Goal: Task Accomplishment & Management: Manage account settings

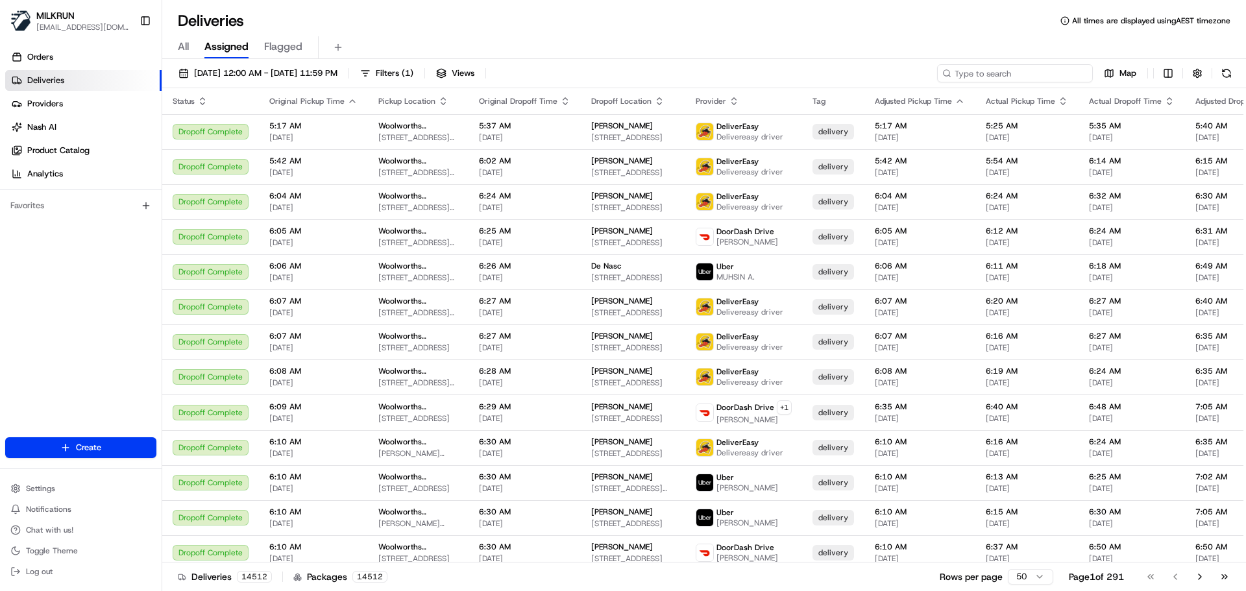
click at [995, 71] on input at bounding box center [1015, 73] width 156 height 18
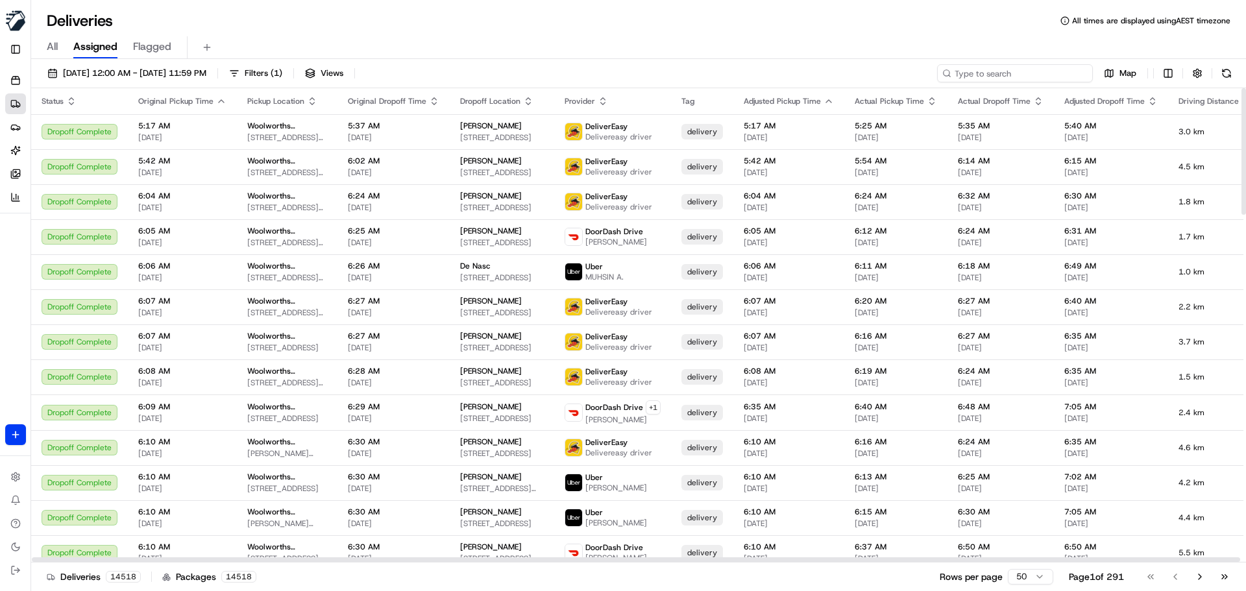
paste input "[PERSON_NAME]"
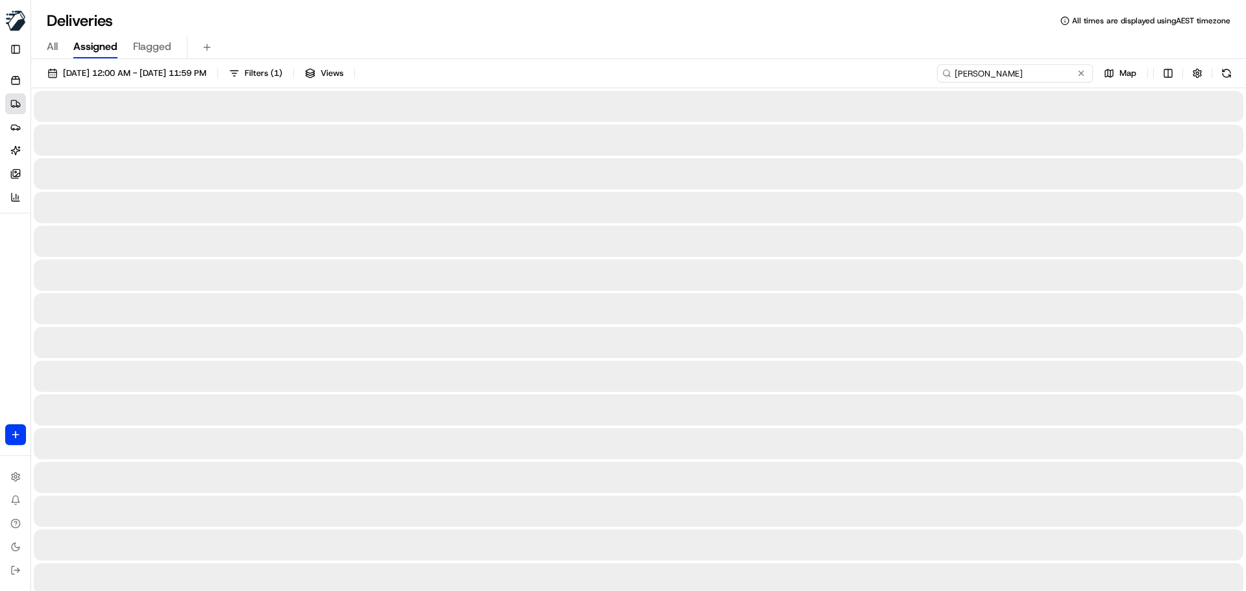
type input "[PERSON_NAME]"
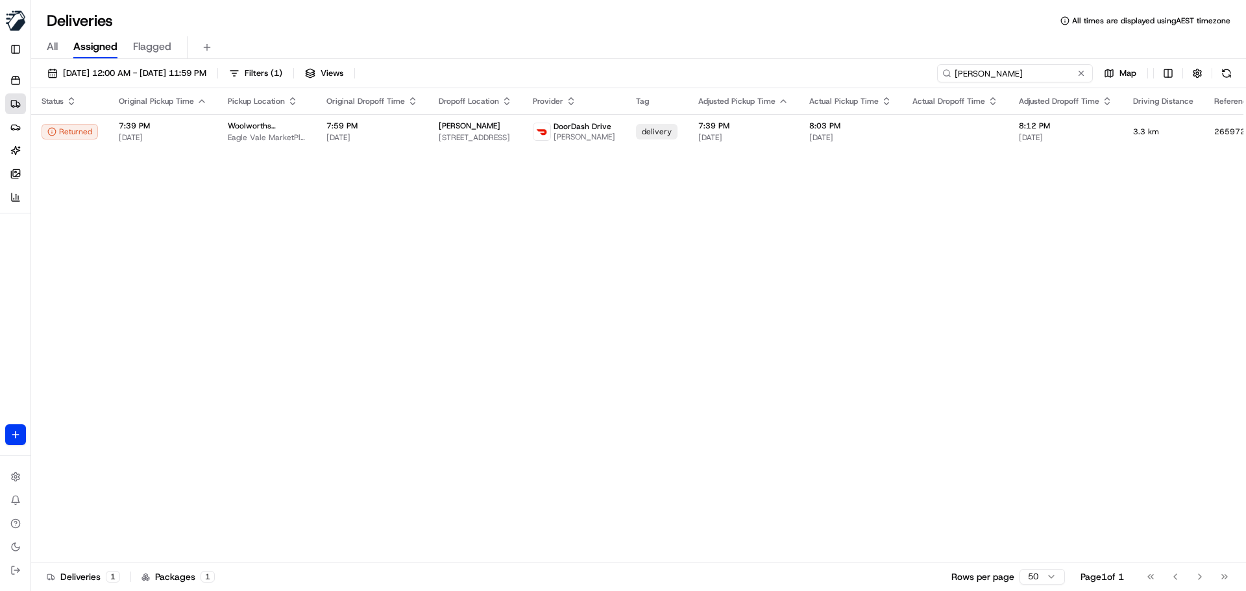
drag, startPoint x: 952, startPoint y: 75, endPoint x: 957, endPoint y: 84, distance: 9.9
click at [952, 75] on input "[PERSON_NAME]" at bounding box center [1015, 73] width 156 height 18
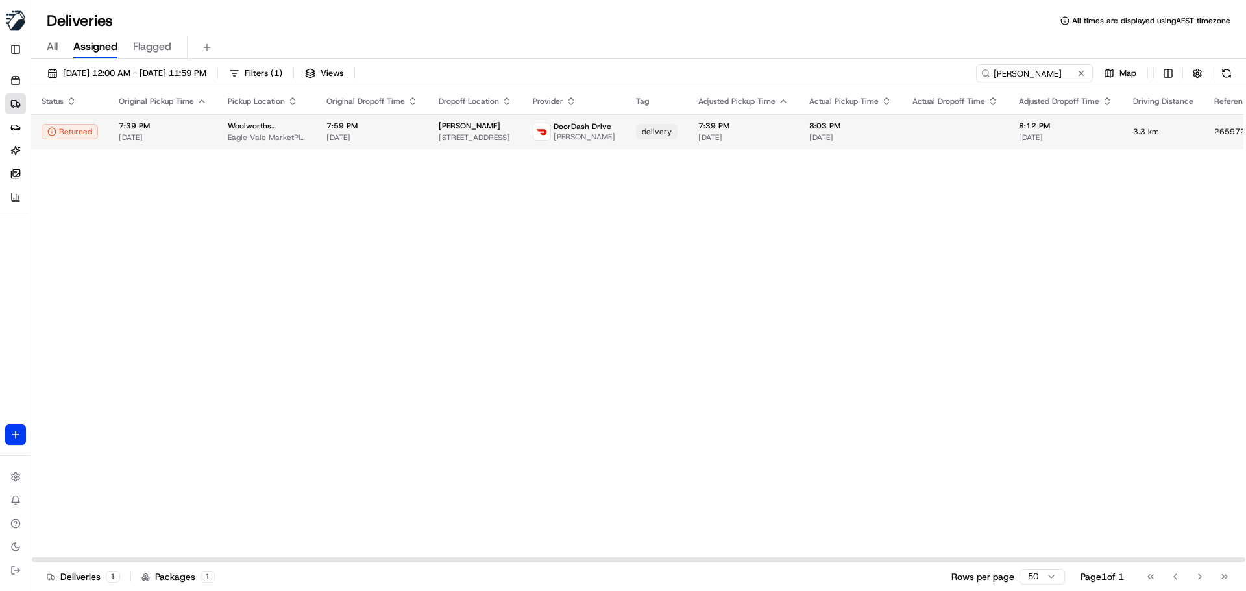
click at [316, 122] on td "7:59 PM [DATE]" at bounding box center [372, 131] width 112 height 35
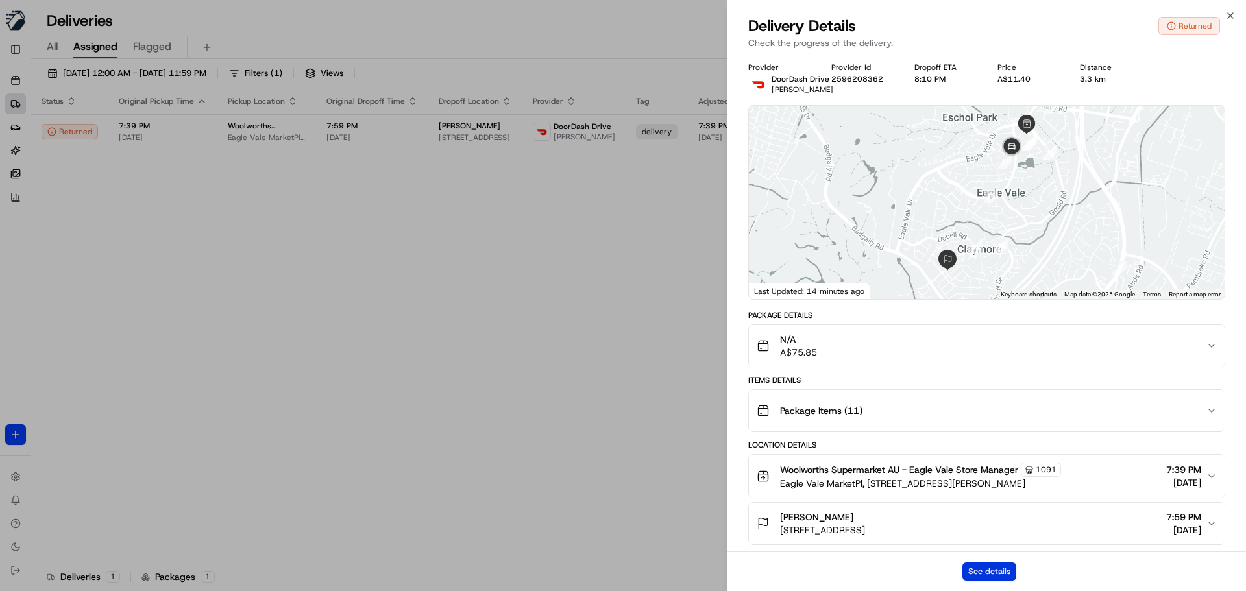
click at [987, 574] on button "See details" at bounding box center [989, 571] width 54 height 18
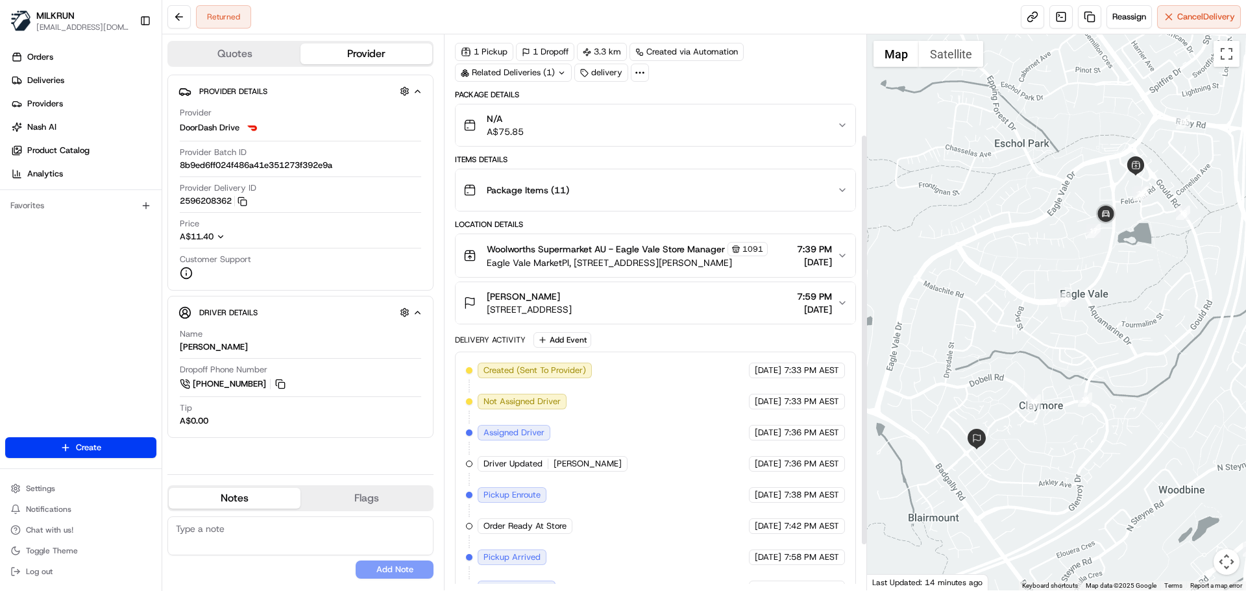
scroll to position [195, 0]
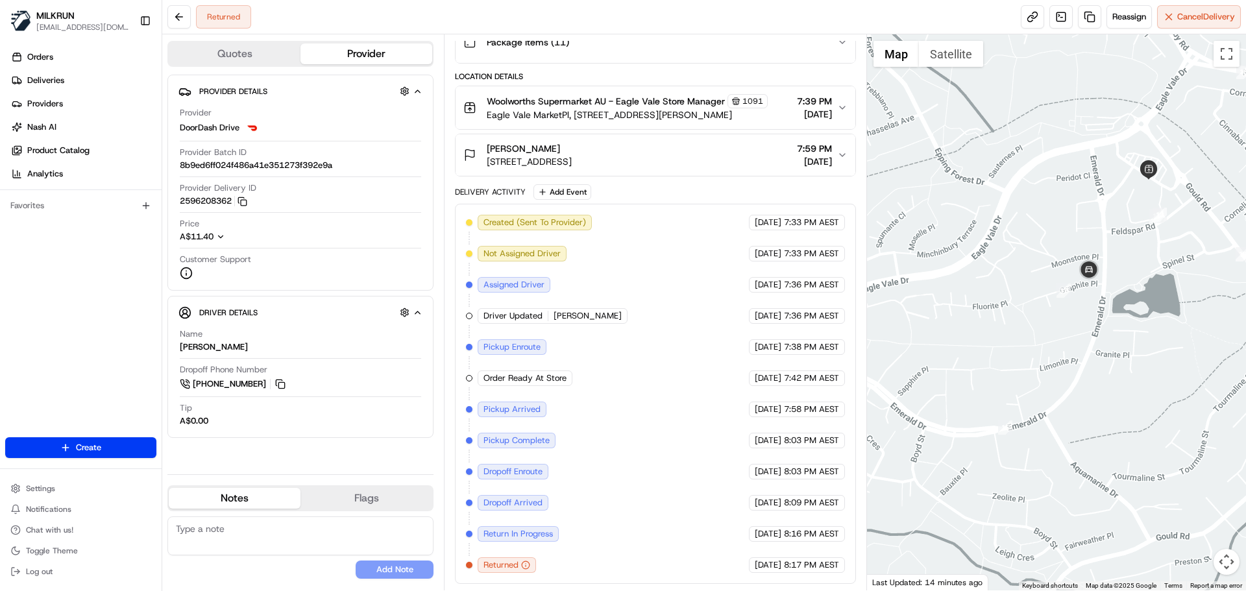
drag, startPoint x: 1043, startPoint y: 237, endPoint x: 985, endPoint y: 276, distance: 70.2
click at [985, 276] on div at bounding box center [1057, 312] width 380 height 556
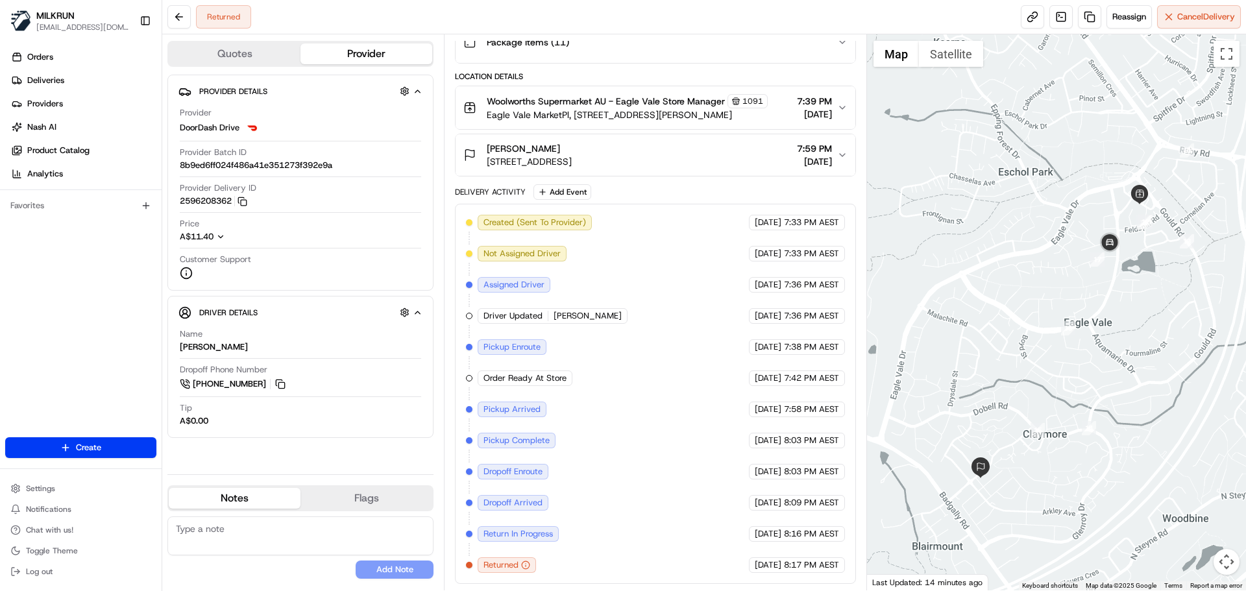
drag, startPoint x: 1015, startPoint y: 314, endPoint x: 998, endPoint y: 330, distance: 23.4
click at [998, 330] on div at bounding box center [1057, 312] width 380 height 556
click at [177, 15] on button at bounding box center [178, 16] width 23 height 23
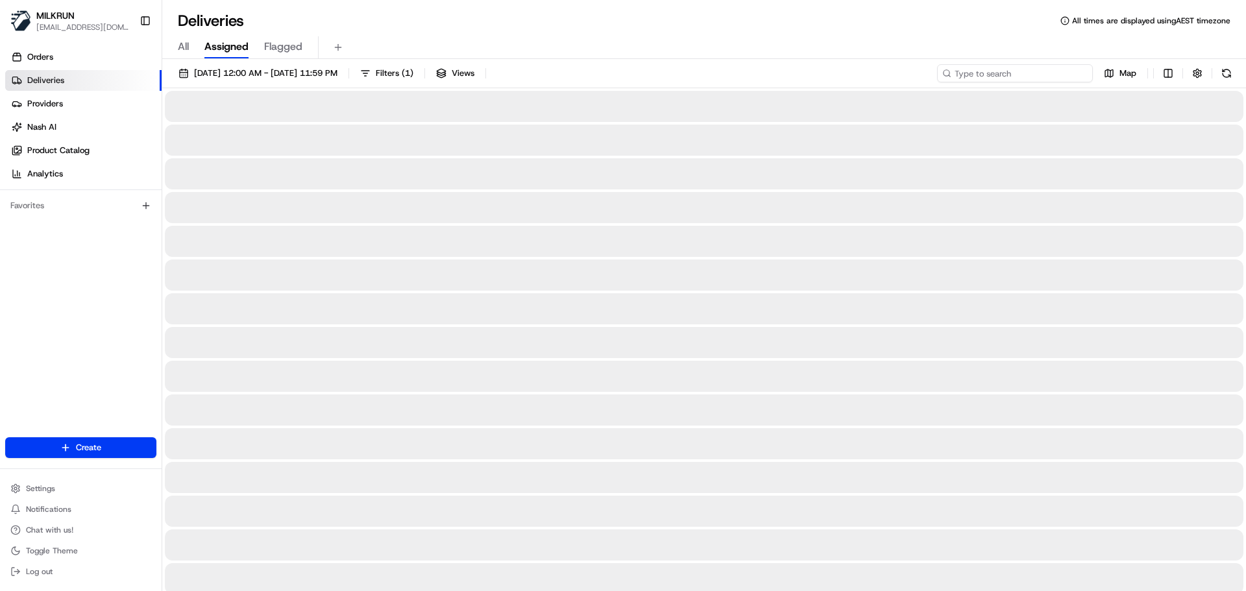
click at [995, 73] on input at bounding box center [1015, 73] width 156 height 18
paste input "[PERSON_NAME]"
click at [954, 73] on input "[PERSON_NAME]" at bounding box center [1015, 73] width 156 height 18
click at [955, 71] on input "[PERSON_NAME]" at bounding box center [1015, 73] width 156 height 18
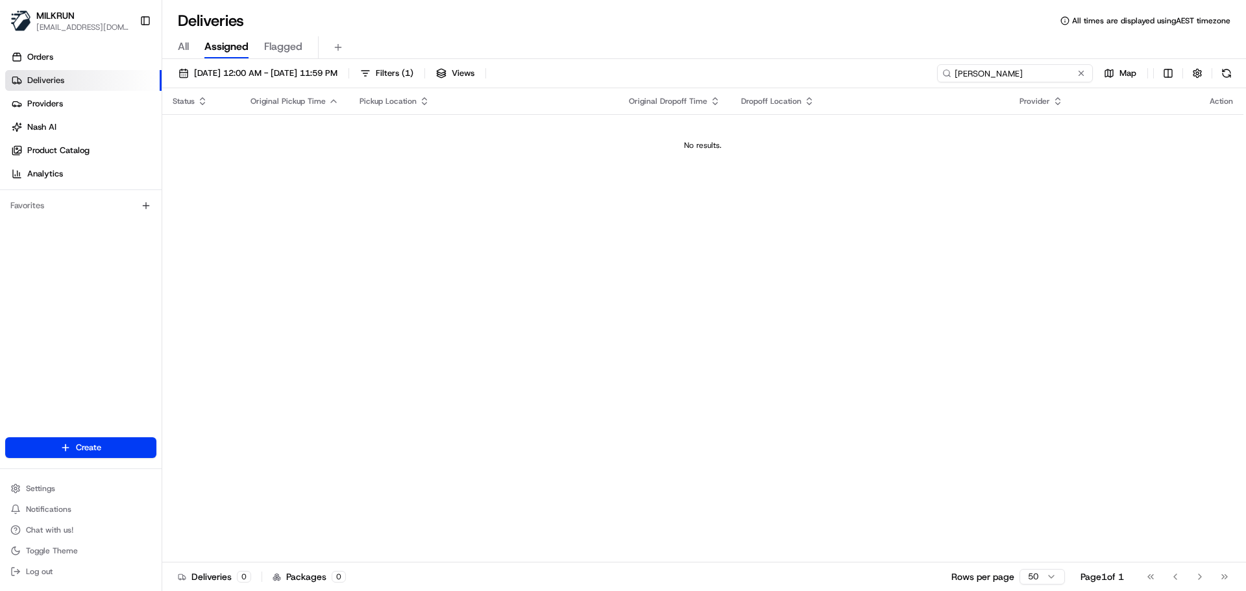
click at [958, 71] on input "[PERSON_NAME]" at bounding box center [1015, 73] width 156 height 18
type input "[PERSON_NAME]"
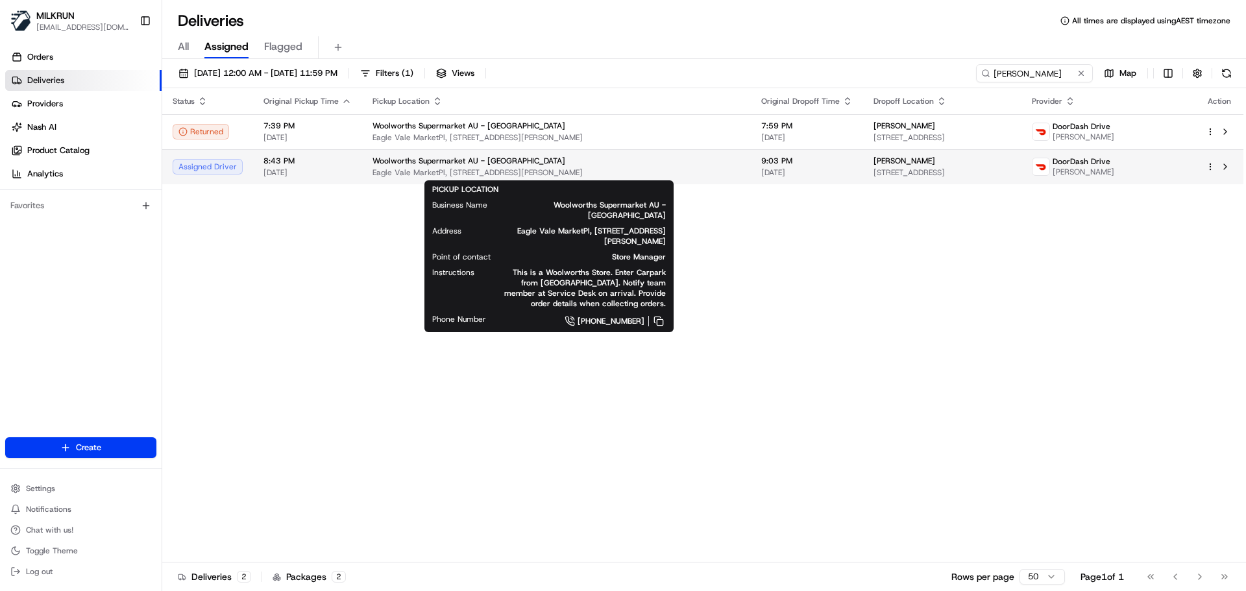
click at [488, 171] on span "Eagle Vale MarketPl, [STREET_ADDRESS][PERSON_NAME]" at bounding box center [556, 172] width 368 height 10
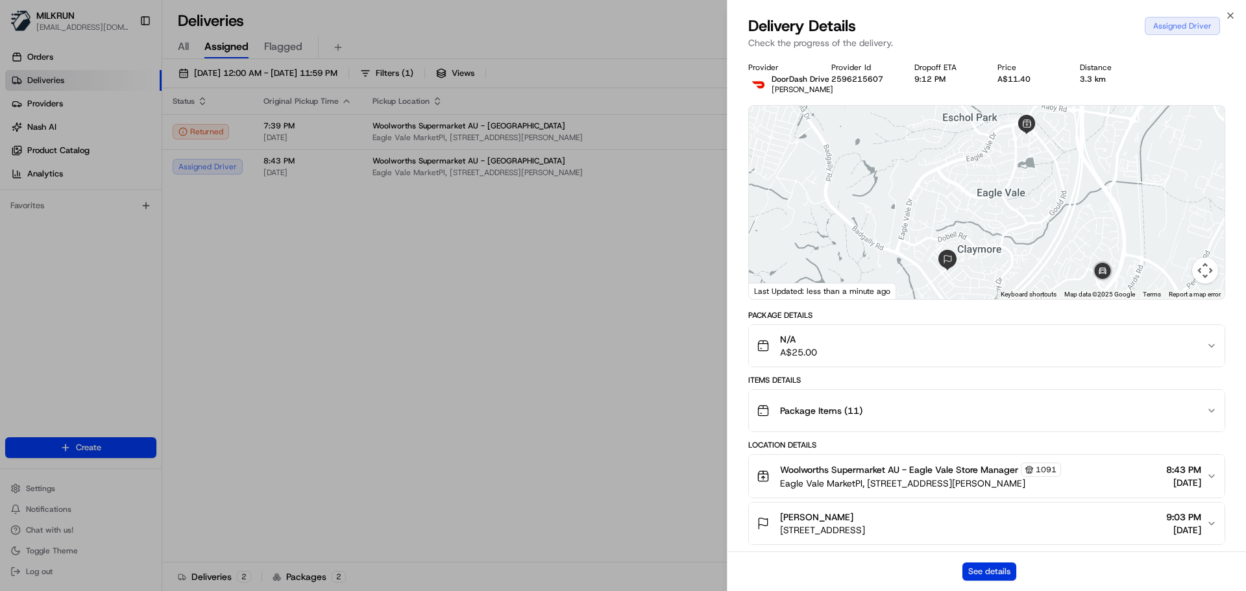
click at [1004, 567] on button "See details" at bounding box center [989, 571] width 54 height 18
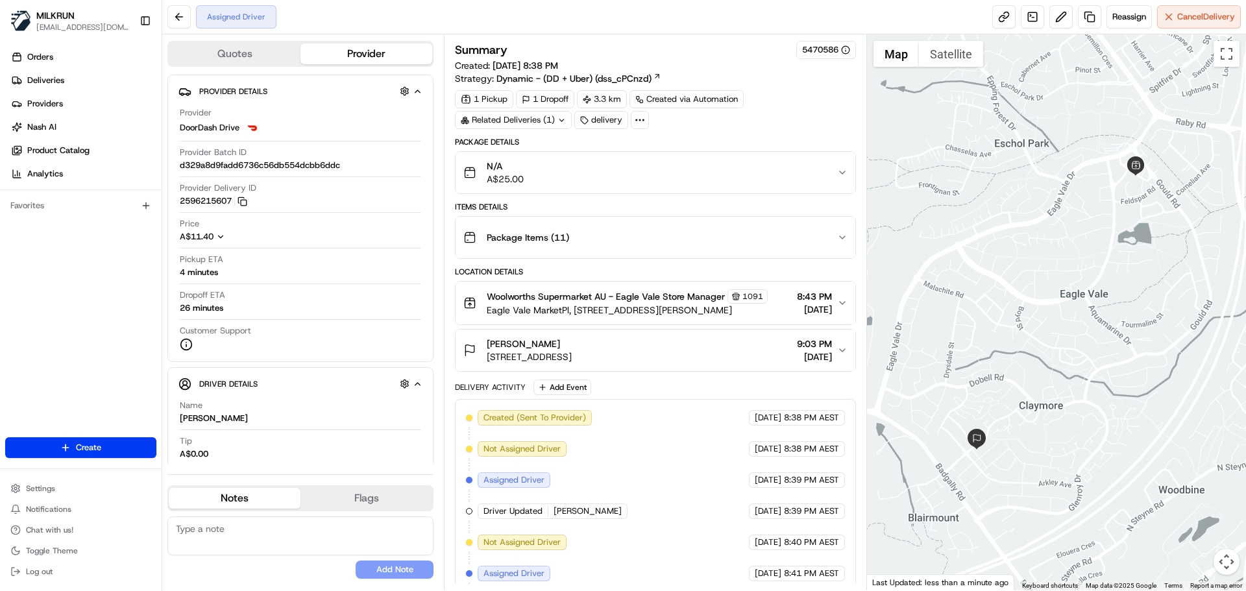
click at [836, 348] on button "alex venegas pelegrin 10 Rosslyn Dr, Claymore, NSW 2559, AU 9:03 PM 22/08/2025" at bounding box center [654, 351] width 399 height 42
click at [841, 346] on icon "button" at bounding box center [842, 350] width 10 height 10
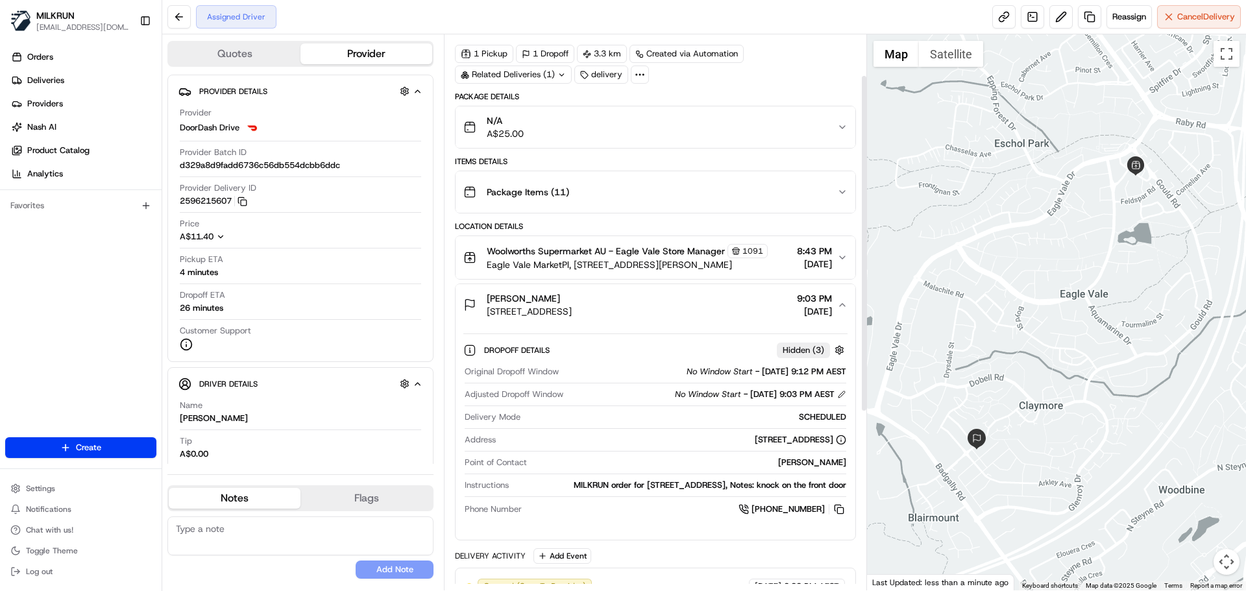
scroll to position [195, 0]
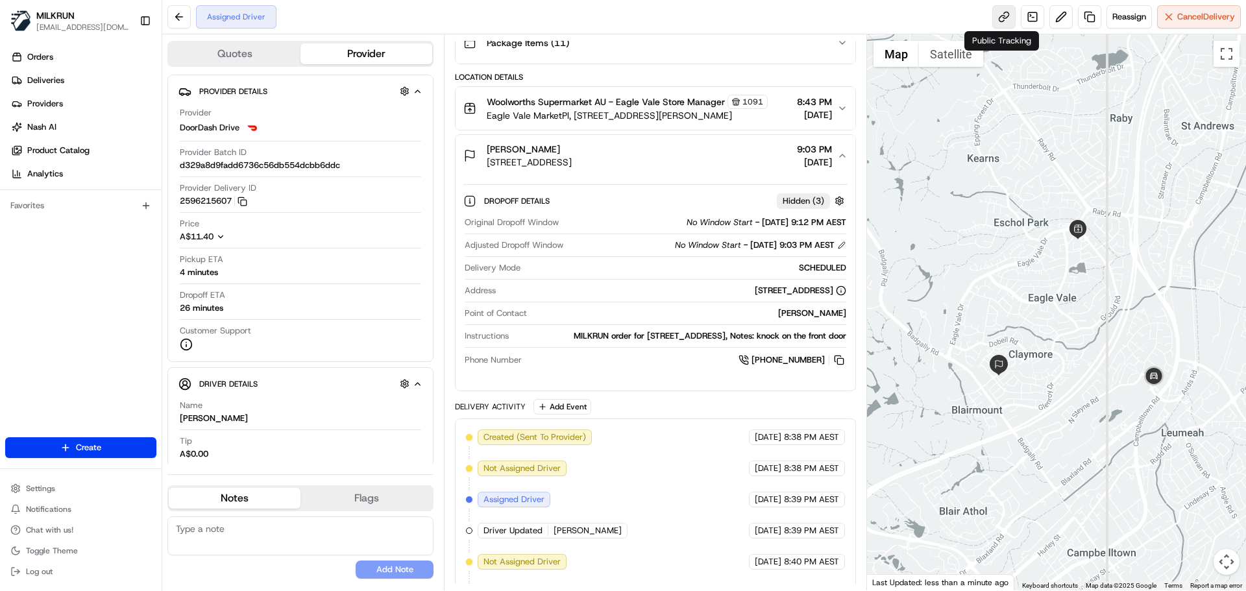
click at [998, 14] on link at bounding box center [1003, 16] width 23 height 23
click at [1062, 14] on button at bounding box center [1060, 16] width 23 height 23
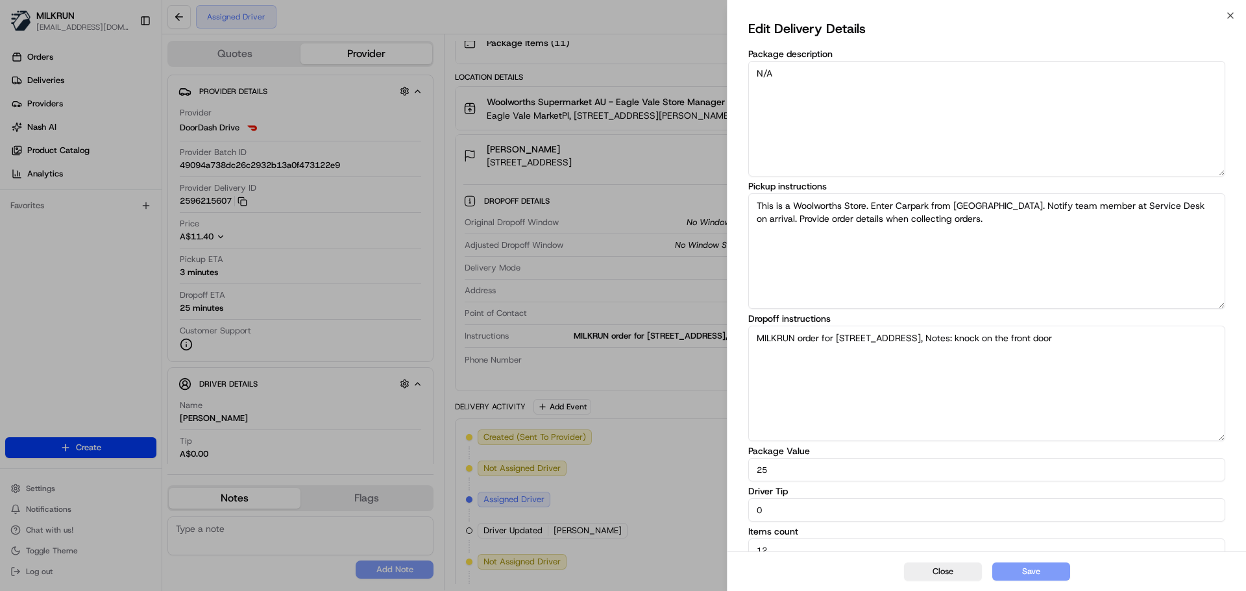
click at [1172, 339] on textarea "MILKRUN order for 10 Rosslyn Dr, Claymore, NSW 2559, AU, Notes: knock on the fr…" at bounding box center [986, 383] width 477 height 115
drag, startPoint x: 539, startPoint y: 145, endPoint x: 532, endPoint y: 140, distance: 8.8
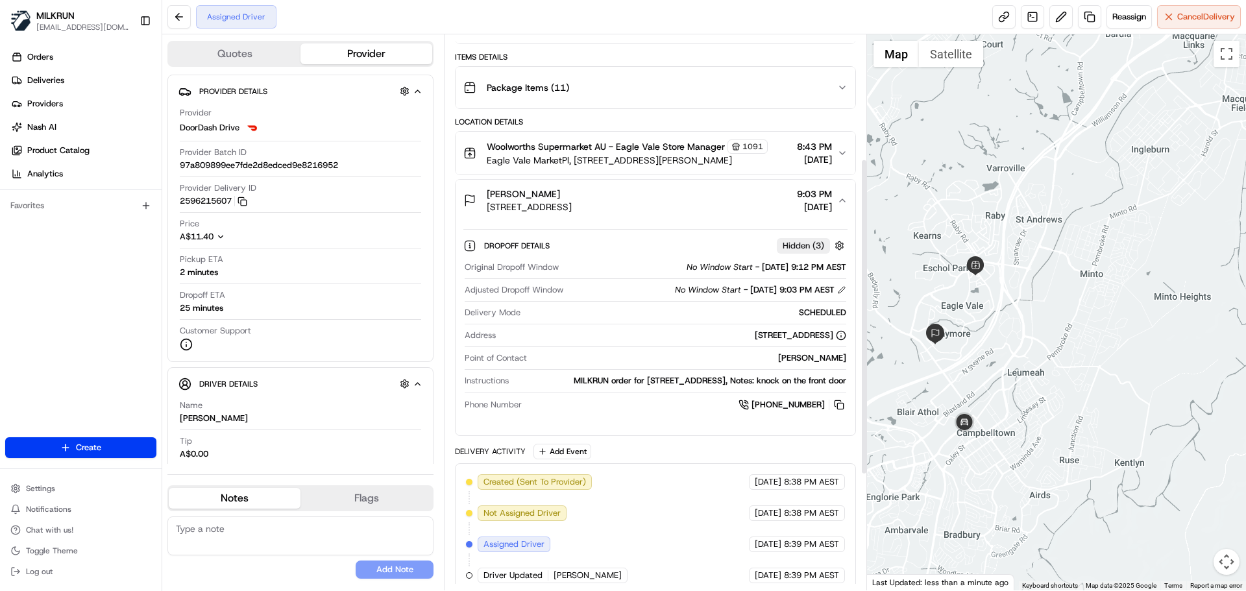
scroll to position [0, 0]
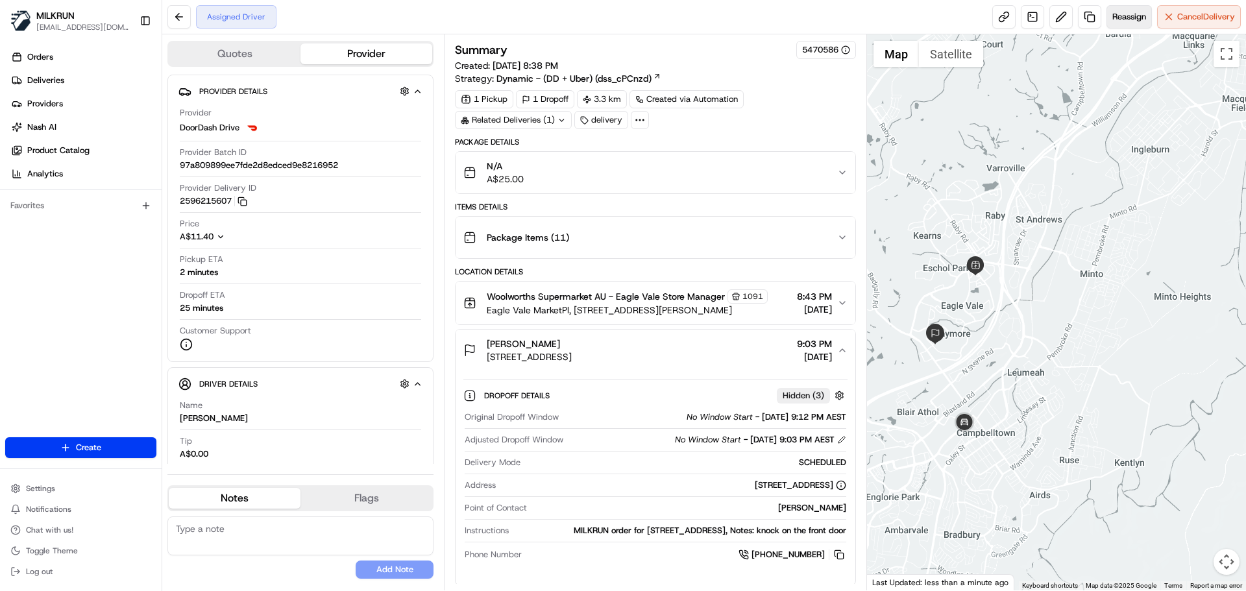
click at [1129, 11] on span "Reassign" at bounding box center [1129, 17] width 34 height 12
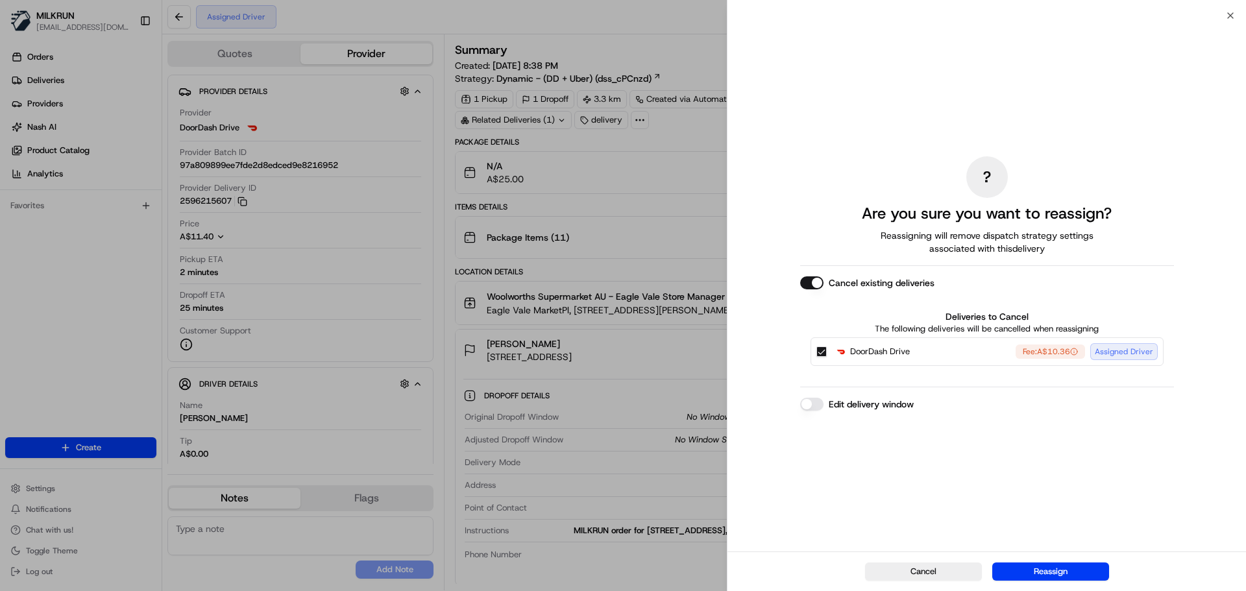
click at [819, 346] on div "DoorDash Drive Fee: A$10.36 Assigned Driver" at bounding box center [986, 351] width 353 height 29
drag, startPoint x: 819, startPoint y: 348, endPoint x: 827, endPoint y: 356, distance: 10.6
click at [822, 351] on button "DoorDash Drive Fee: A$10.36 Assigned Driver" at bounding box center [821, 351] width 10 height 10
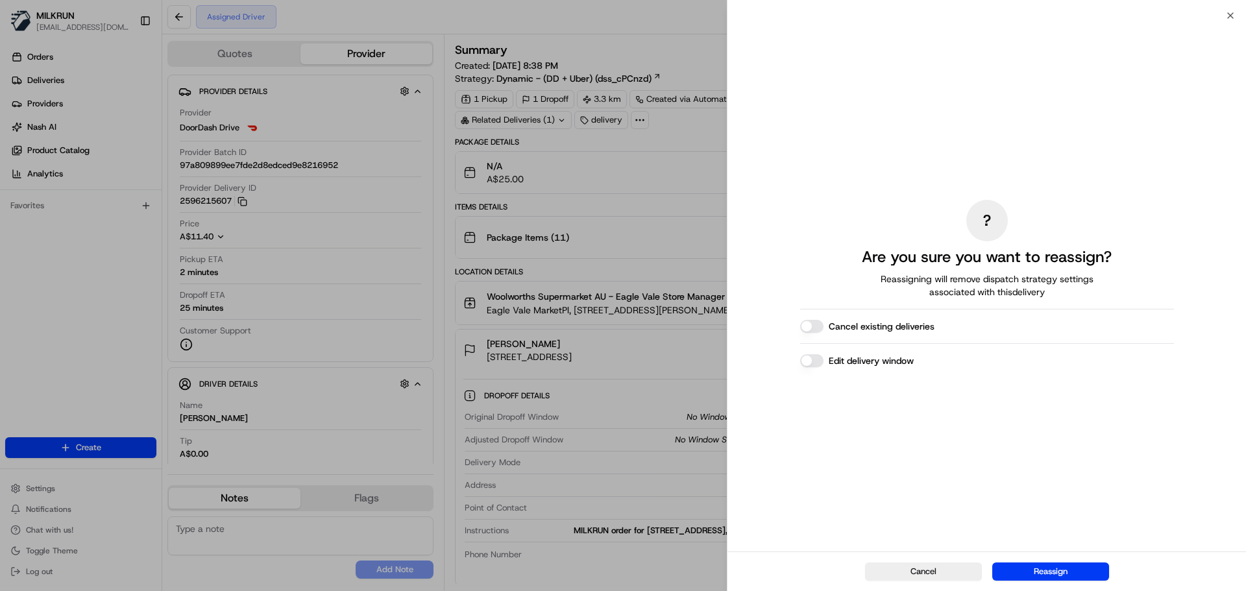
click at [1069, 571] on button "Reassign" at bounding box center [1050, 571] width 117 height 18
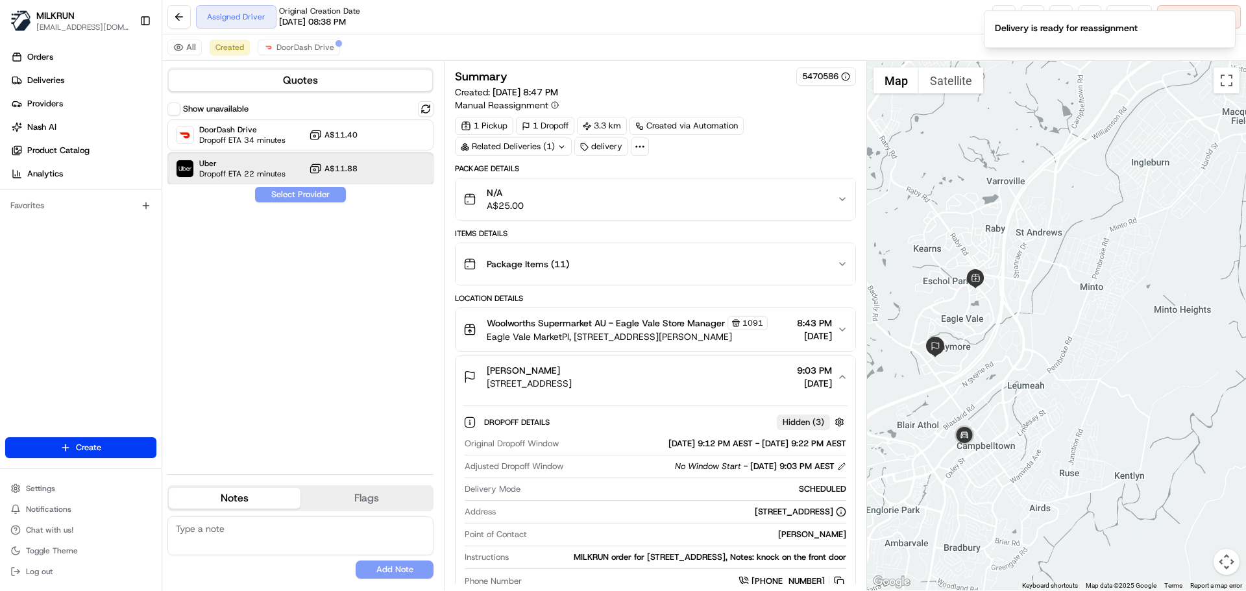
click at [251, 162] on span "Uber" at bounding box center [242, 163] width 86 height 10
click at [302, 193] on button "Assign Provider" at bounding box center [300, 195] width 92 height 16
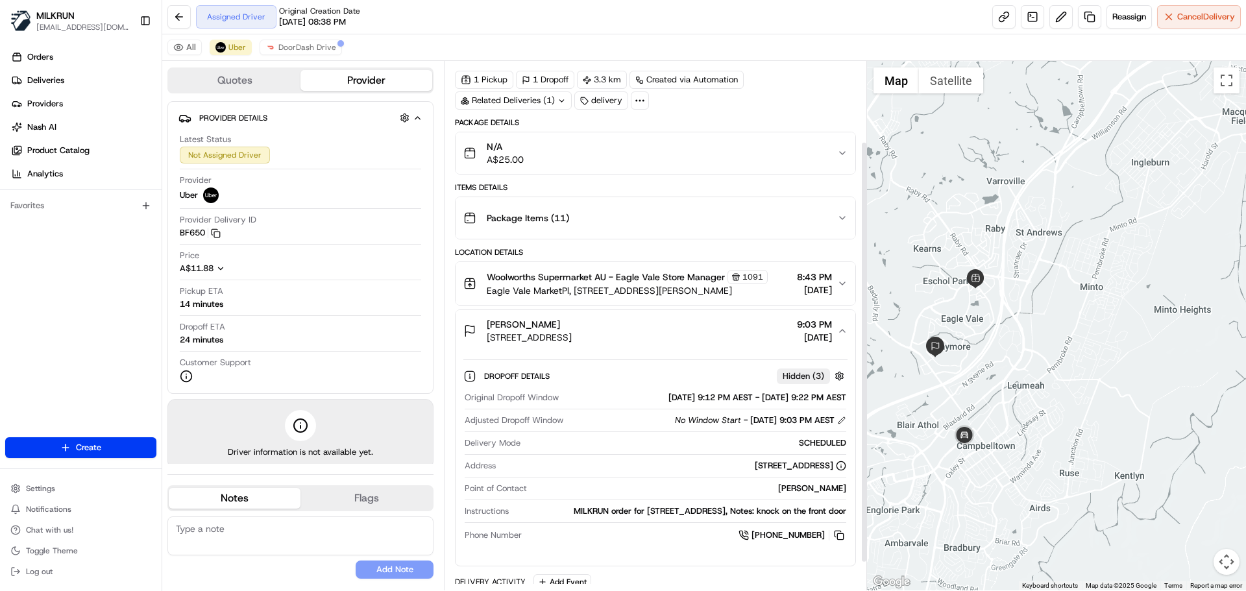
scroll to position [136, 0]
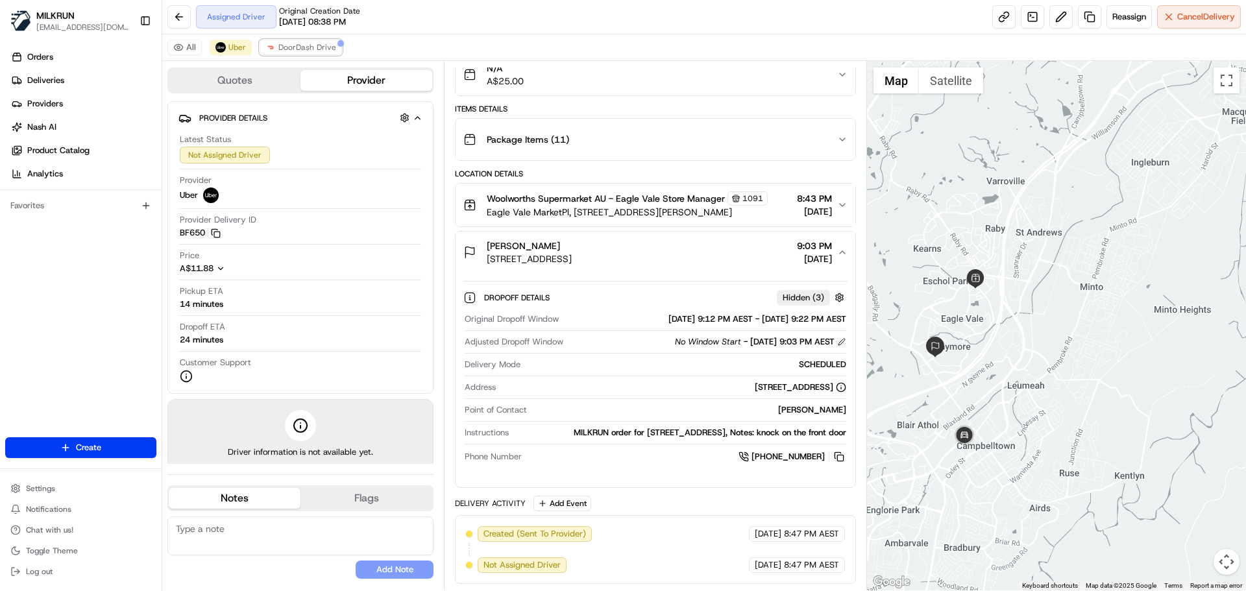
drag, startPoint x: 289, startPoint y: 45, endPoint x: 642, endPoint y: 175, distance: 375.2
click at [291, 46] on span "DoorDash Drive" at bounding box center [307, 47] width 58 height 10
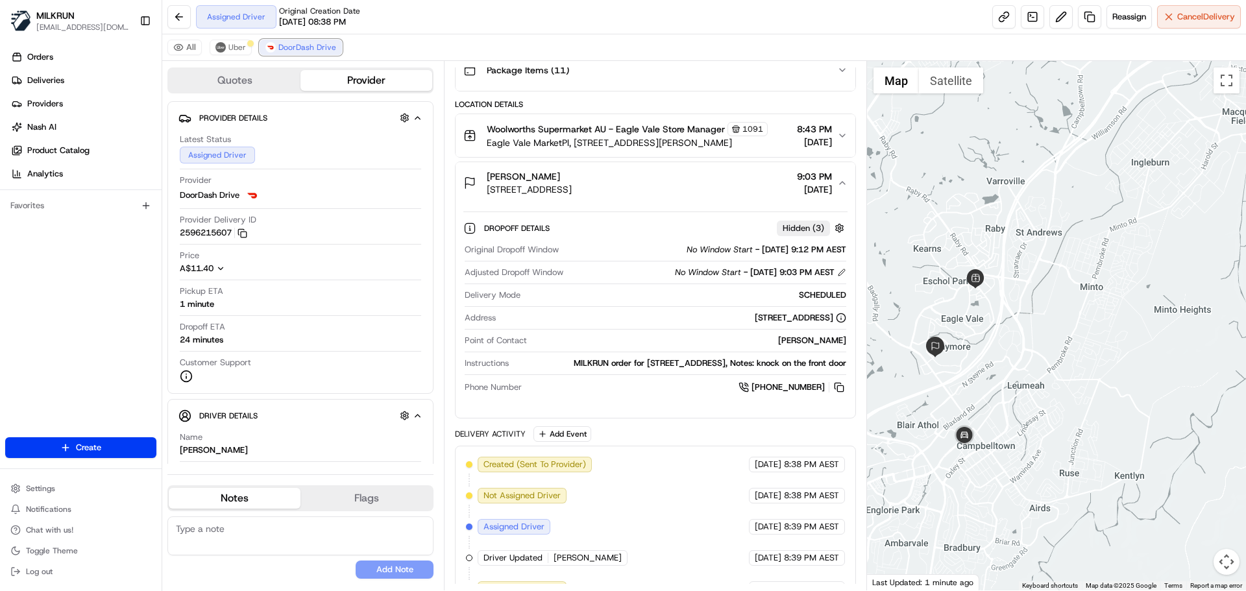
scroll to position [331, 0]
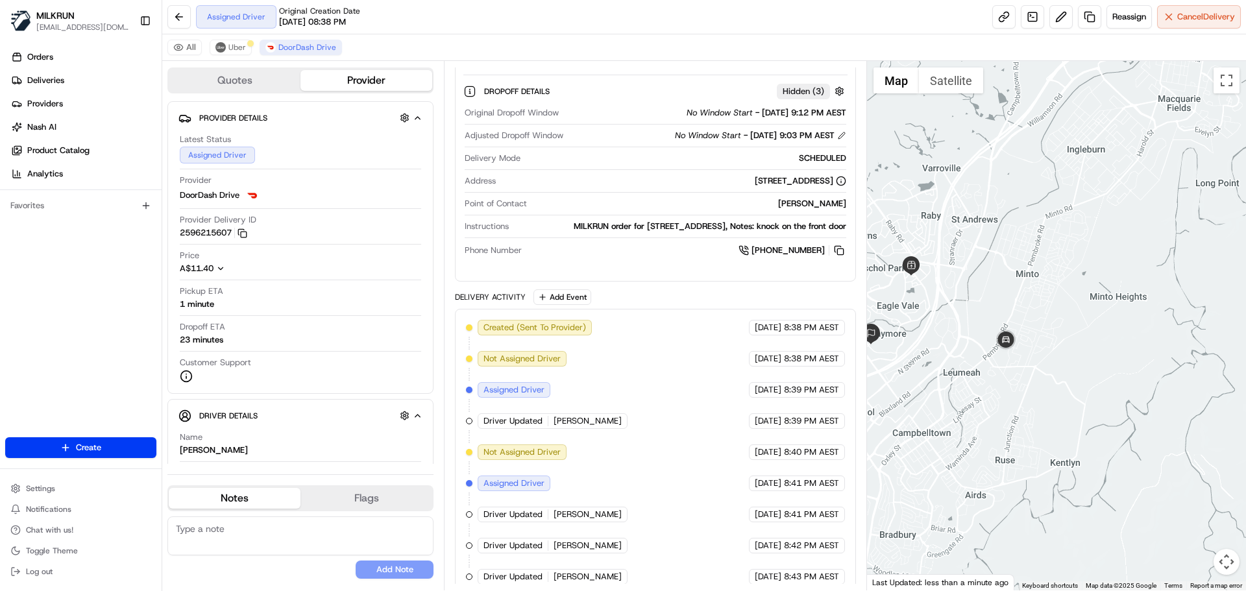
drag, startPoint x: 1090, startPoint y: 300, endPoint x: 1172, endPoint y: 285, distance: 83.2
click at [1172, 285] on div at bounding box center [1057, 325] width 380 height 529
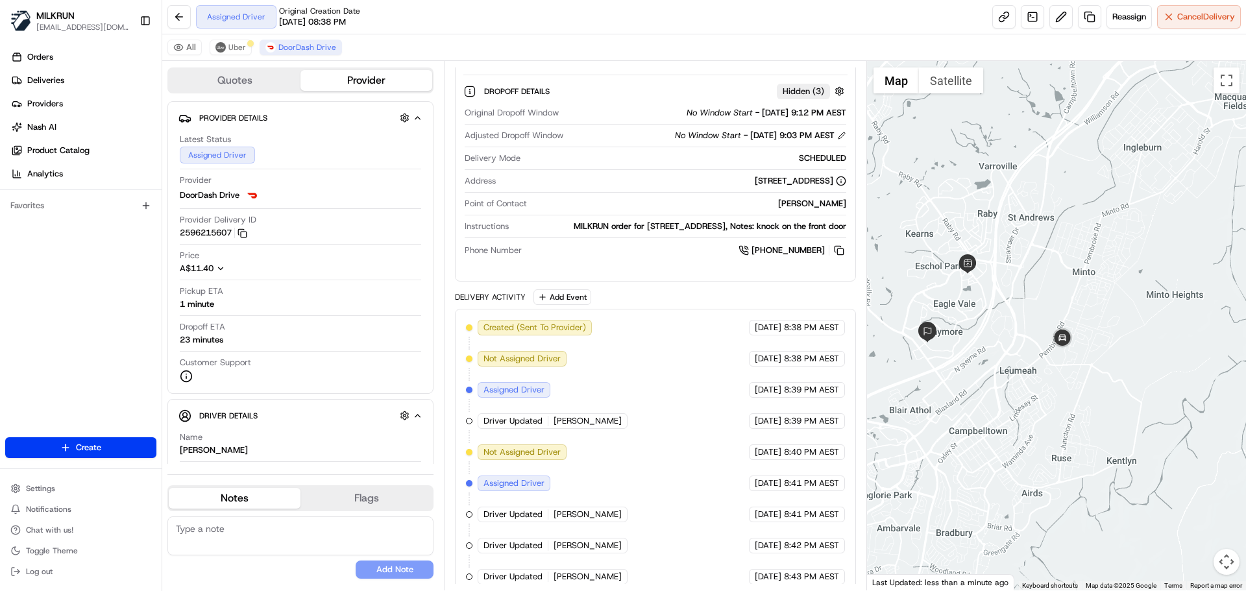
drag, startPoint x: 1121, startPoint y: 291, endPoint x: 1181, endPoint y: 291, distance: 59.7
click at [1181, 291] on div at bounding box center [1057, 325] width 380 height 529
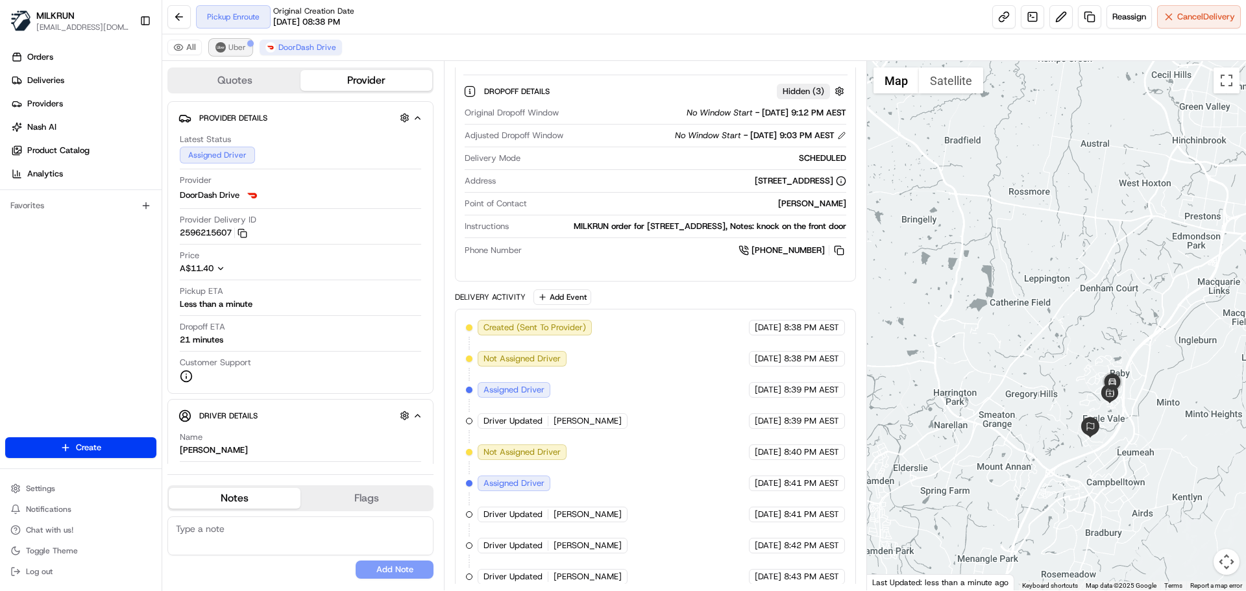
click at [241, 45] on span "Uber" at bounding box center [237, 47] width 18 height 10
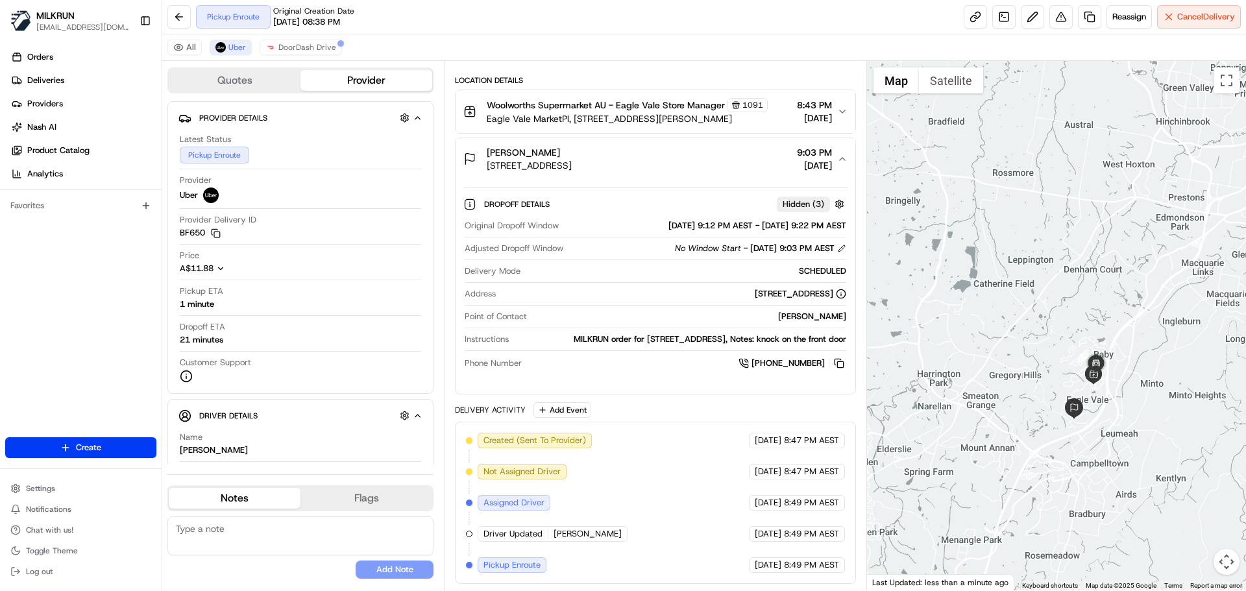
drag, startPoint x: 1054, startPoint y: 316, endPoint x: 1004, endPoint y: 286, distance: 57.6
click at [1004, 286] on div at bounding box center [1057, 325] width 380 height 529
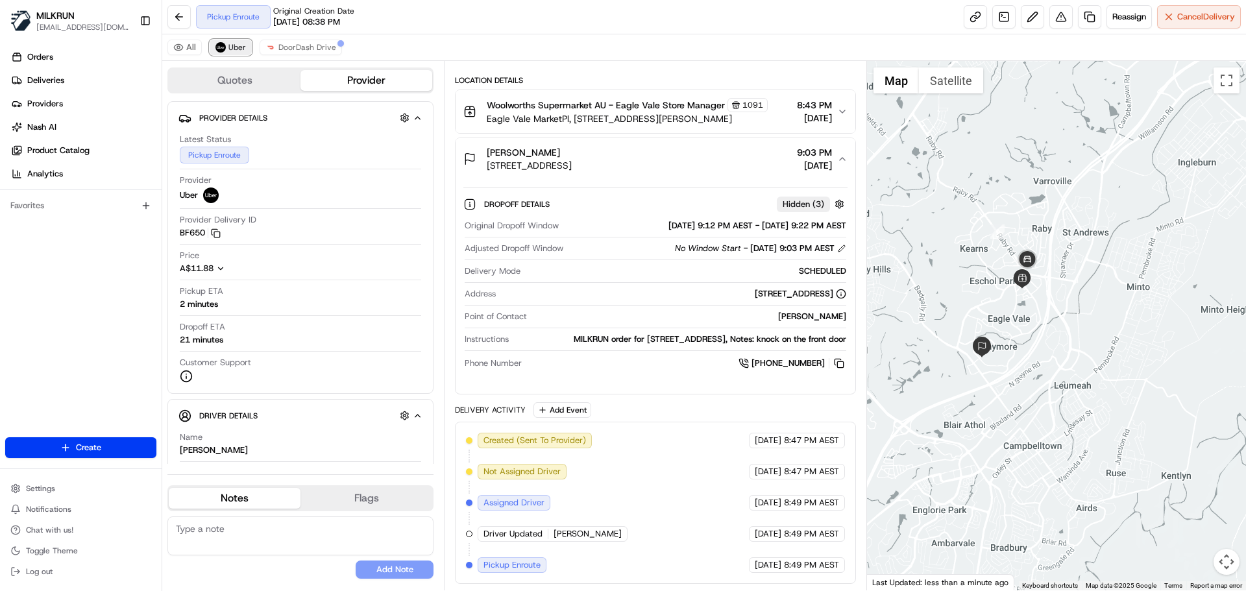
click at [235, 45] on span "Uber" at bounding box center [237, 47] width 18 height 10
click at [332, 46] on span "DoorDash Drive" at bounding box center [307, 47] width 58 height 10
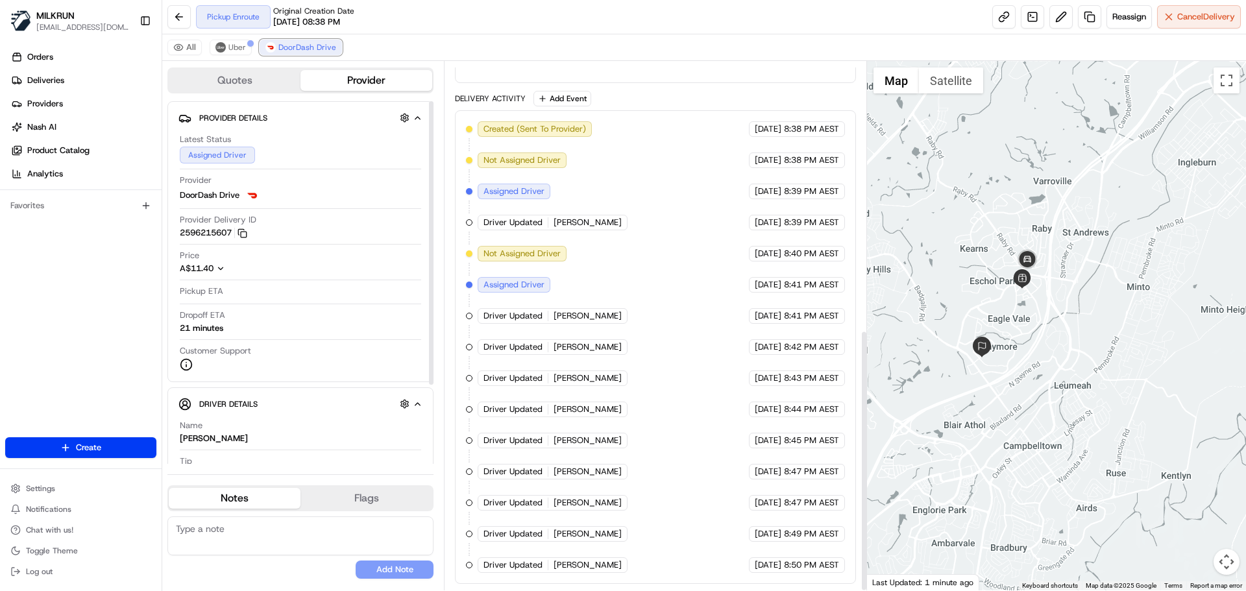
scroll to position [541, 0]
click at [238, 43] on span "Uber" at bounding box center [237, 47] width 18 height 10
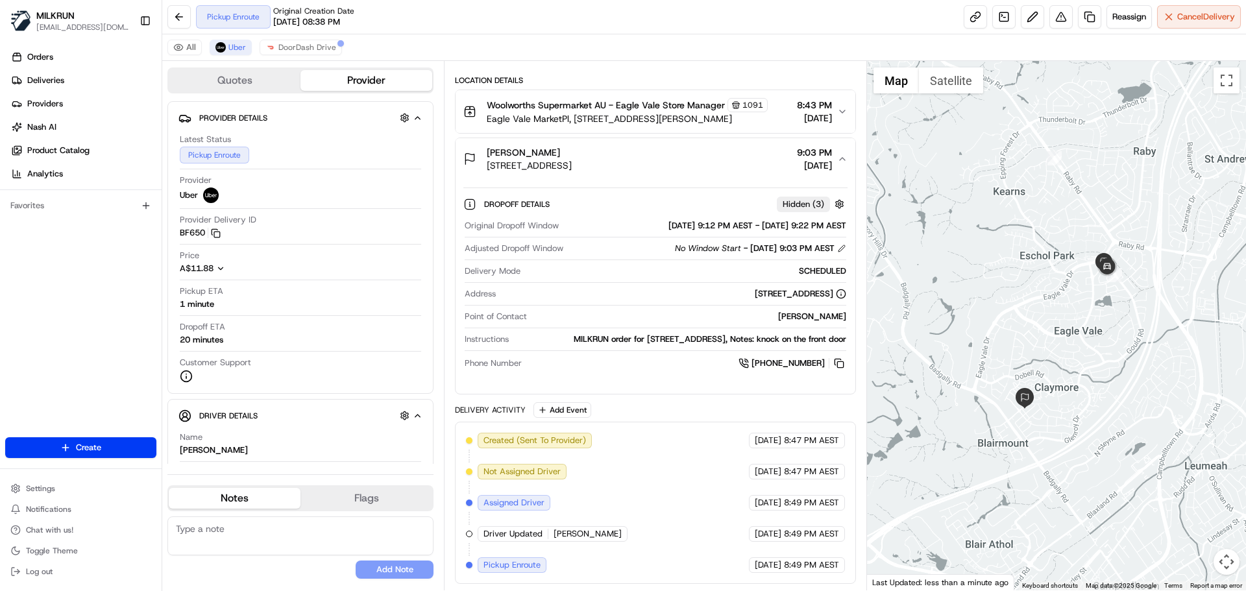
click at [953, 271] on div at bounding box center [1057, 325] width 380 height 529
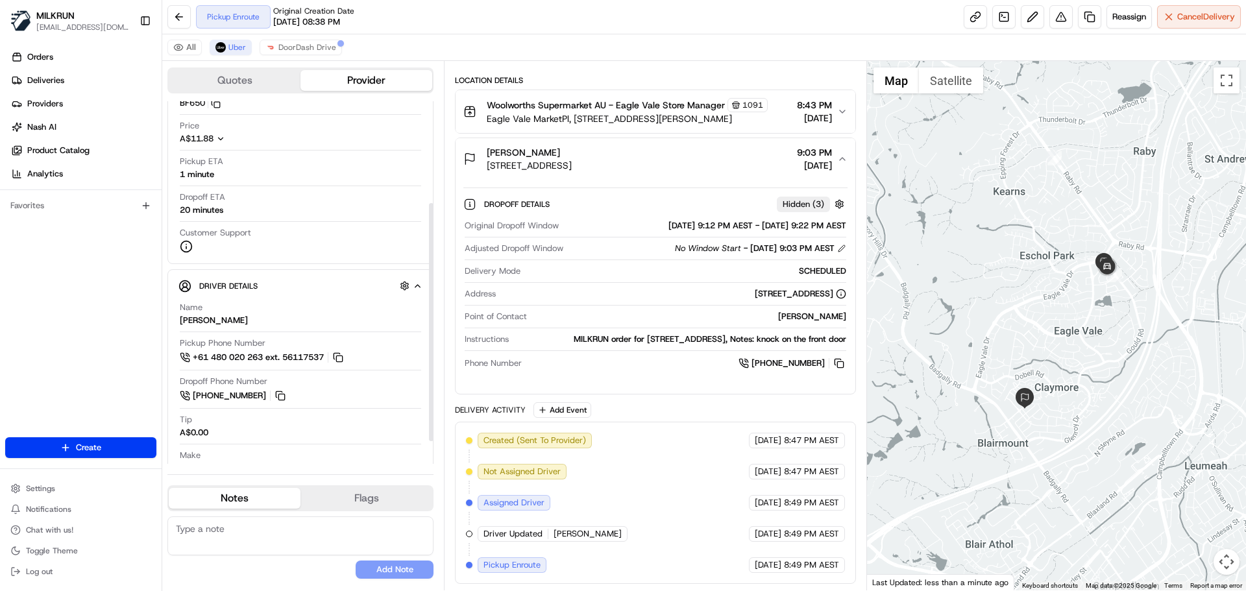
scroll to position [189, 0]
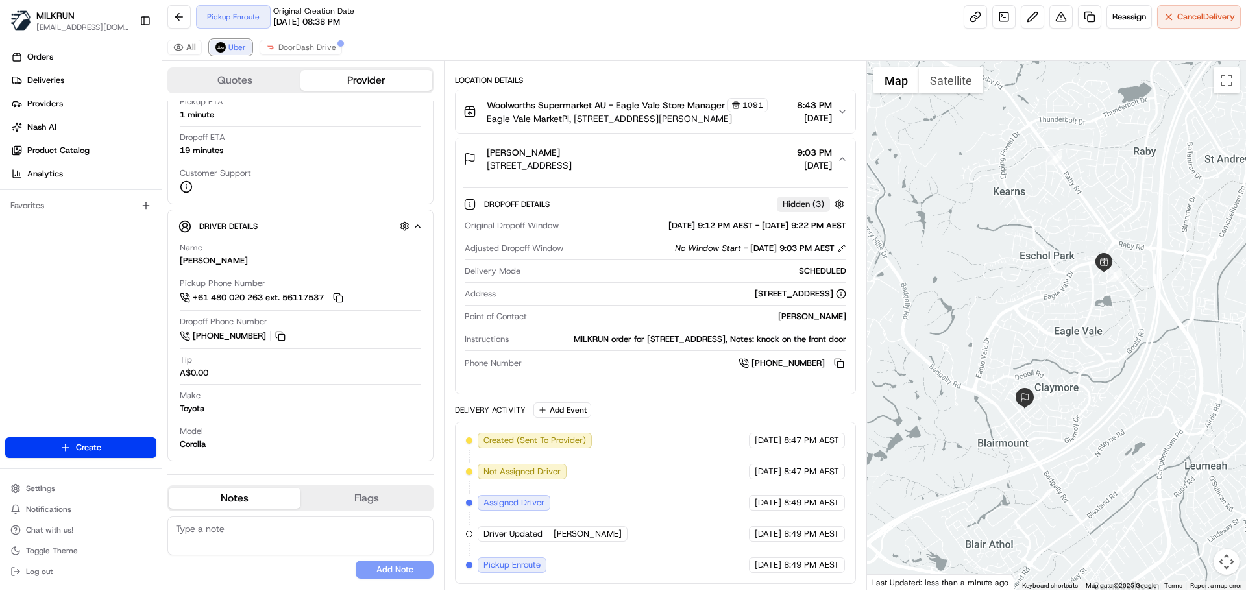
drag, startPoint x: 235, startPoint y: 47, endPoint x: 547, endPoint y: 144, distance: 326.3
click at [240, 50] on span "Uber" at bounding box center [237, 47] width 18 height 10
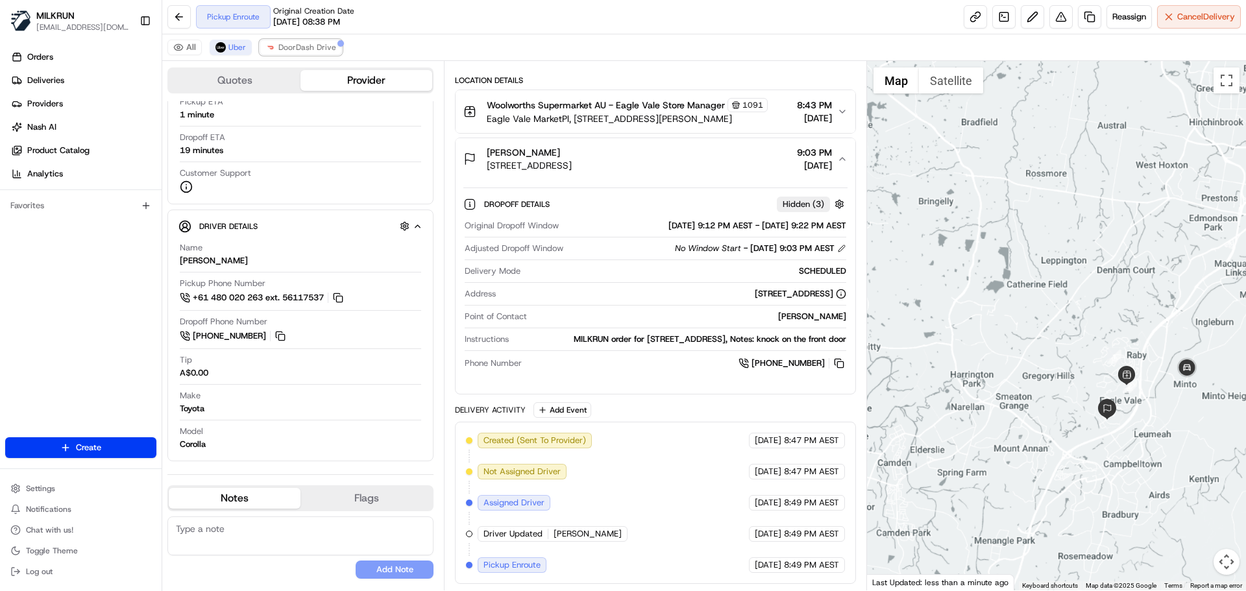
drag, startPoint x: 291, startPoint y: 44, endPoint x: 464, endPoint y: 103, distance: 182.2
click at [299, 48] on span "DoorDash Drive" at bounding box center [307, 47] width 58 height 10
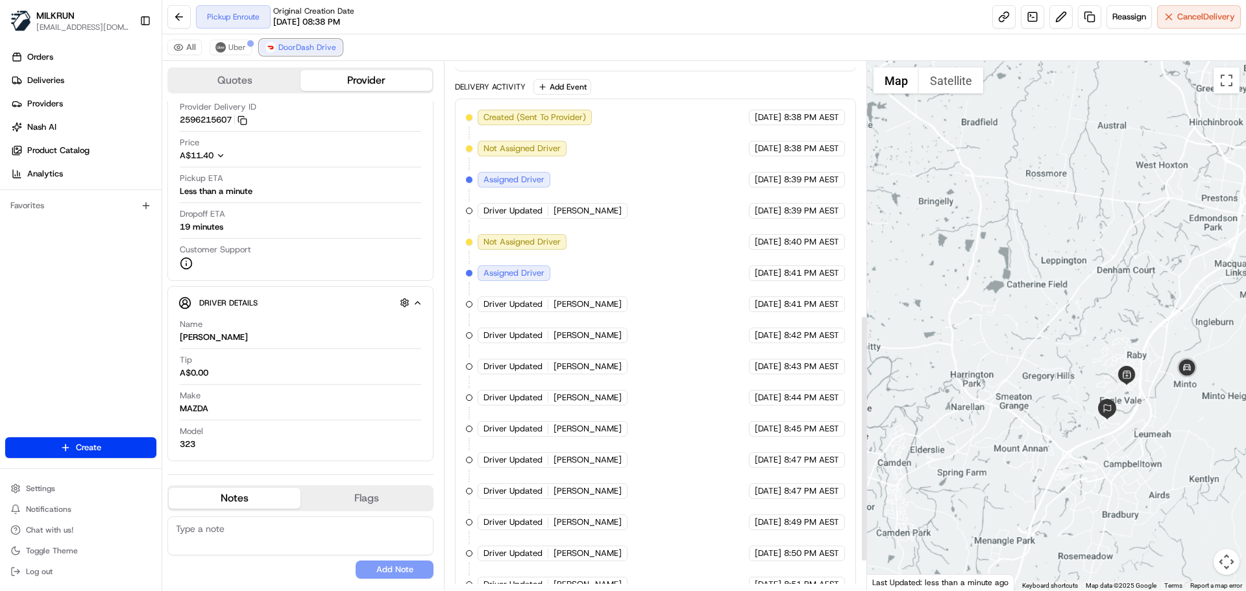
scroll to position [603, 0]
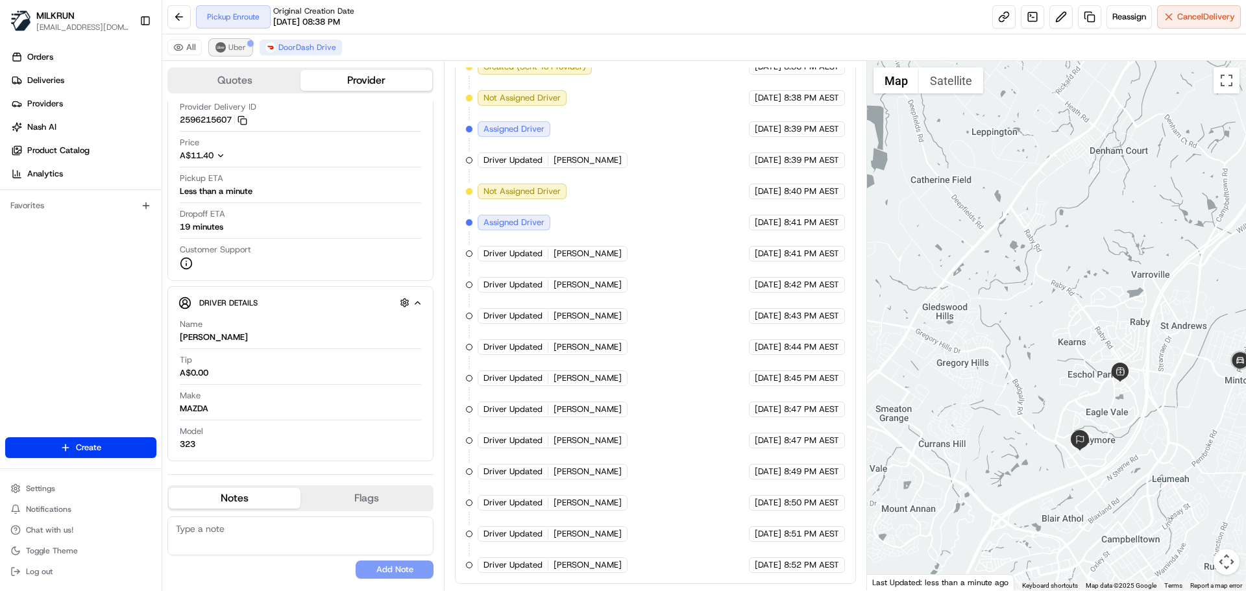
click at [232, 40] on button "Uber" at bounding box center [231, 48] width 42 height 16
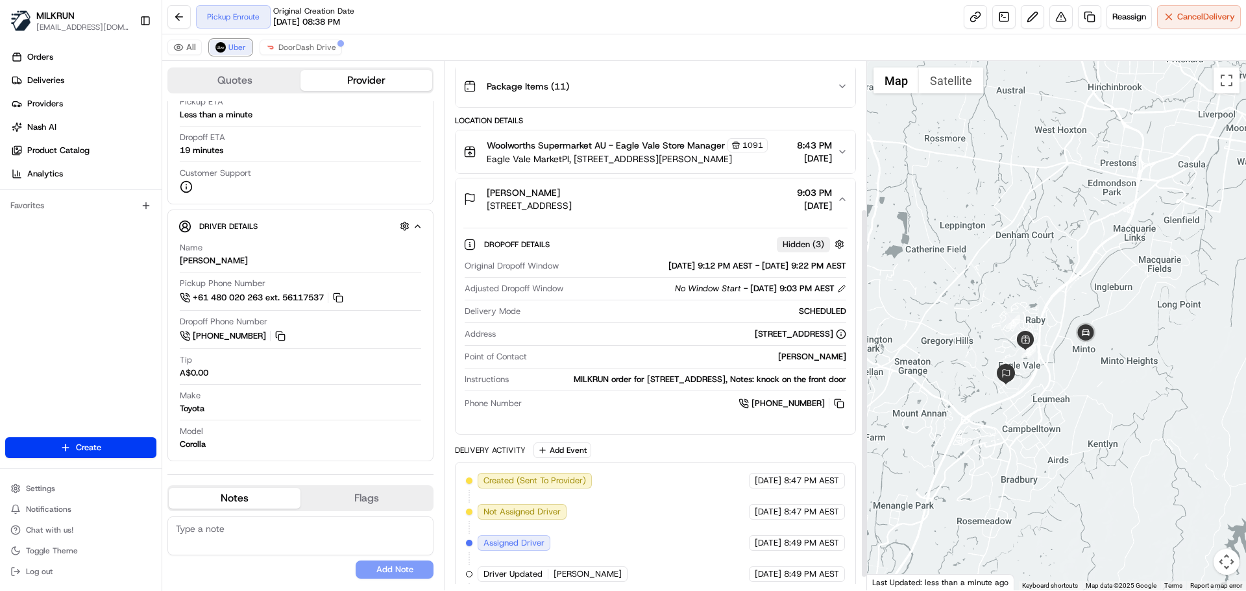
scroll to position [230, 0]
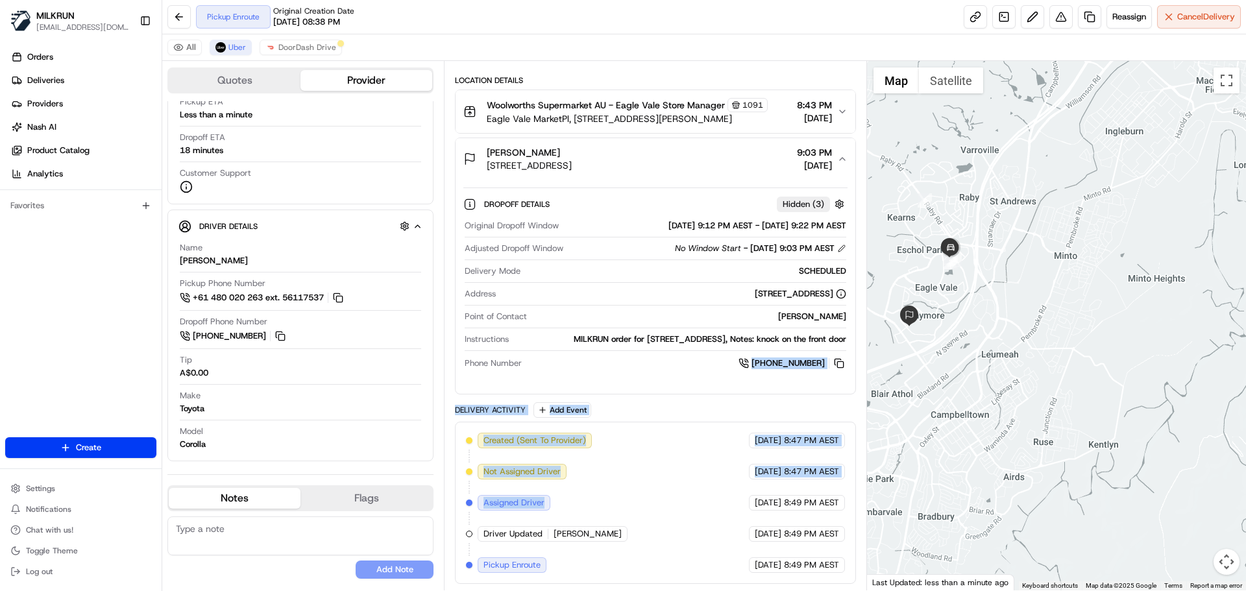
drag, startPoint x: 675, startPoint y: 510, endPoint x: 702, endPoint y: 385, distance: 128.0
click at [702, 384] on div "Package Details N/A A$25.00 Items Details Package Items ( 11 ) Location Details…" at bounding box center [655, 265] width 400 height 638
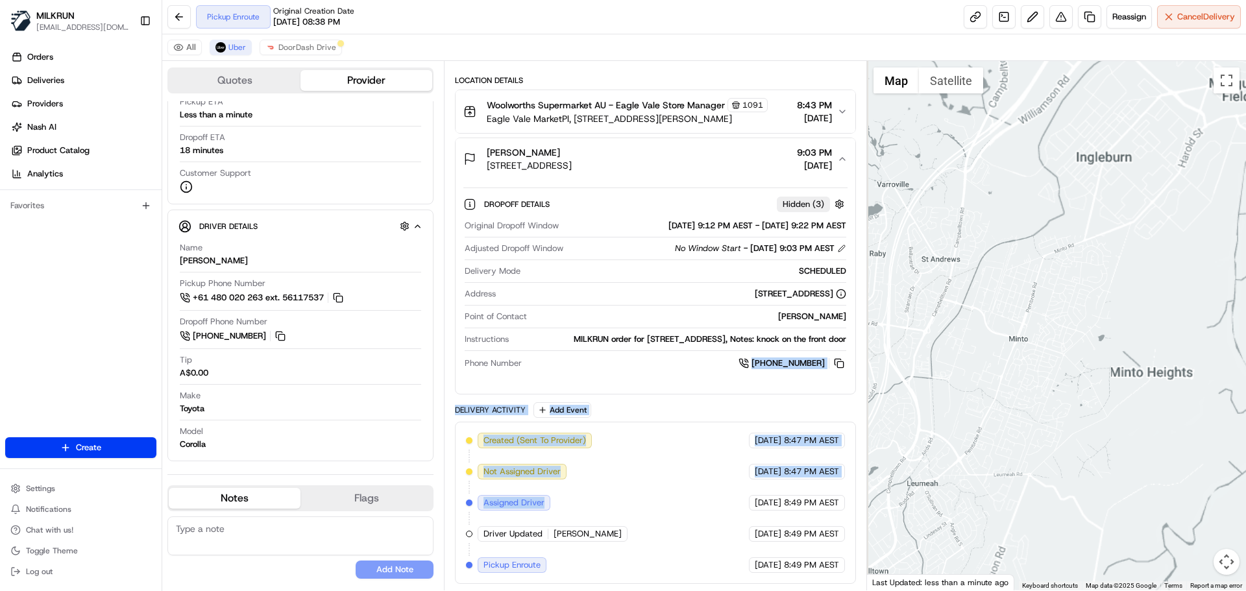
drag, startPoint x: 1087, startPoint y: 363, endPoint x: 1220, endPoint y: 363, distance: 132.3
click at [1240, 354] on div at bounding box center [1057, 325] width 380 height 529
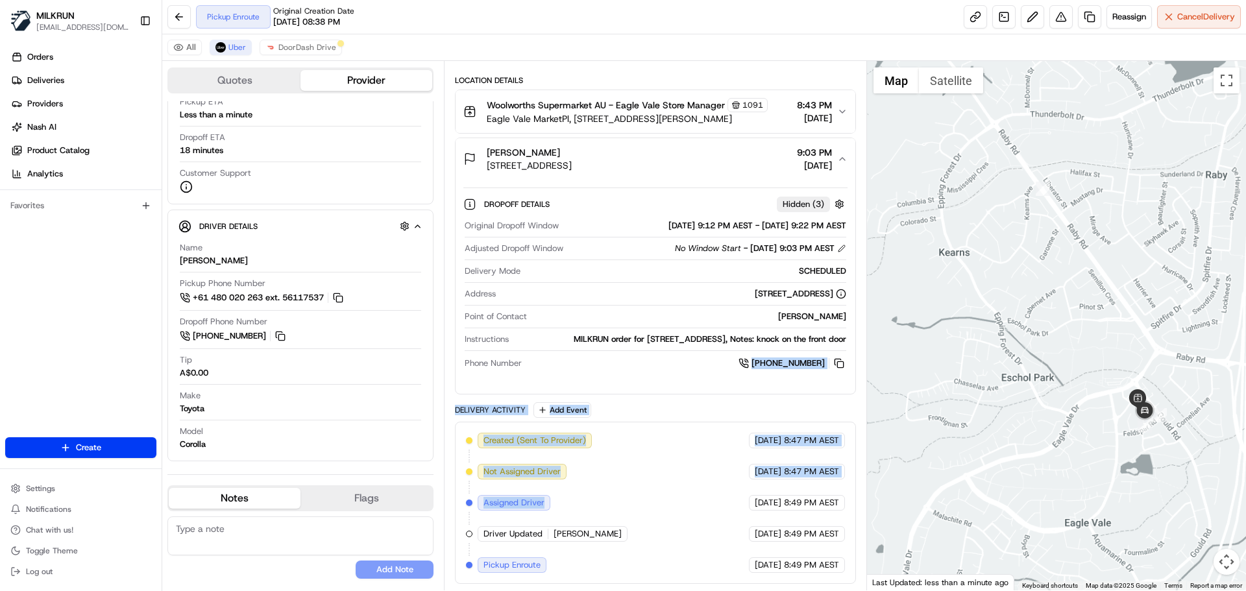
drag, startPoint x: 993, startPoint y: 270, endPoint x: 972, endPoint y: 230, distance: 44.7
click at [974, 228] on div at bounding box center [1057, 325] width 380 height 529
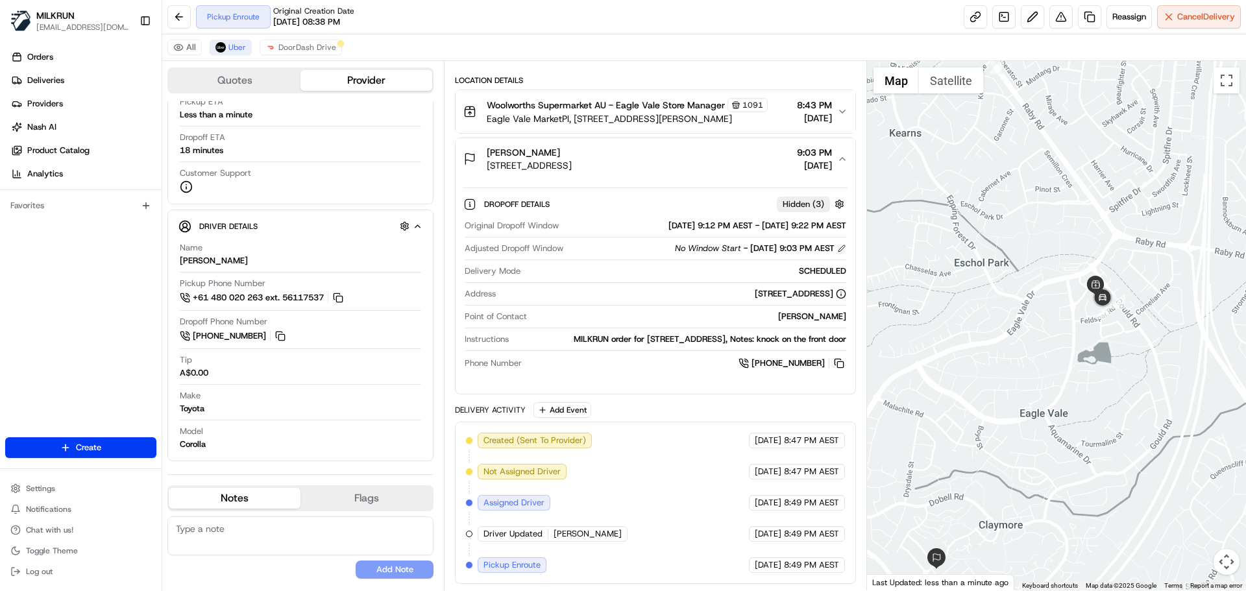
click at [619, 490] on div "Created (Sent To Provider) Uber 22/08/2025 8:47 PM AEST Not Assigned Driver Ube…" at bounding box center [655, 503] width 378 height 140
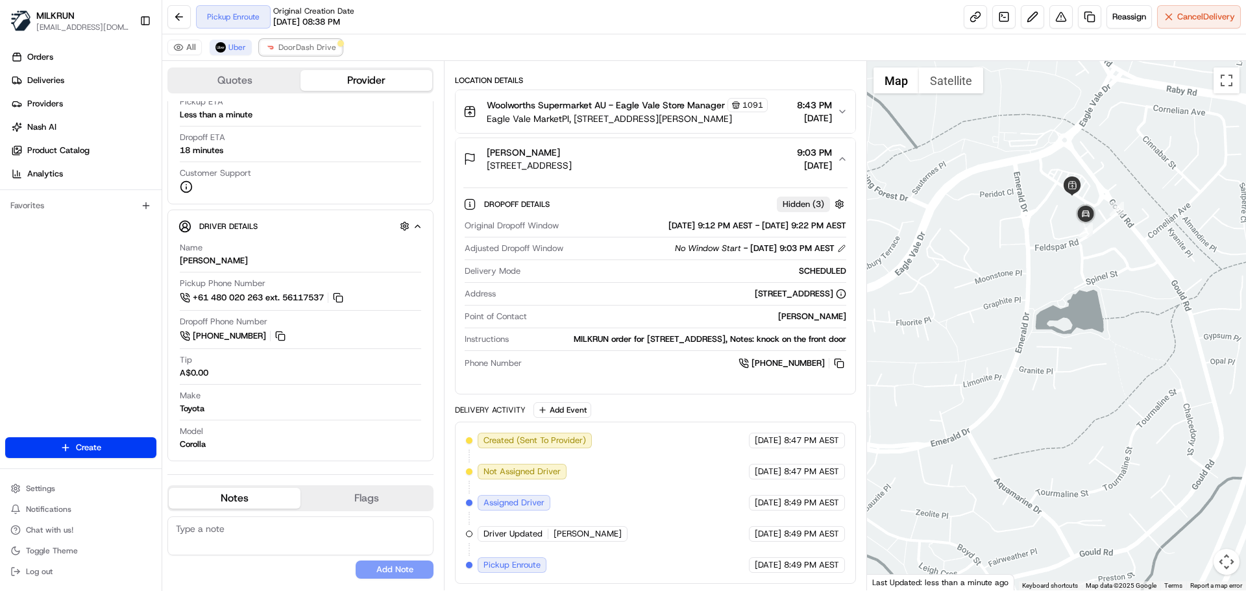
drag, startPoint x: 308, startPoint y: 46, endPoint x: 548, endPoint y: 215, distance: 293.8
click at [310, 49] on span "DoorDash Drive" at bounding box center [307, 47] width 58 height 10
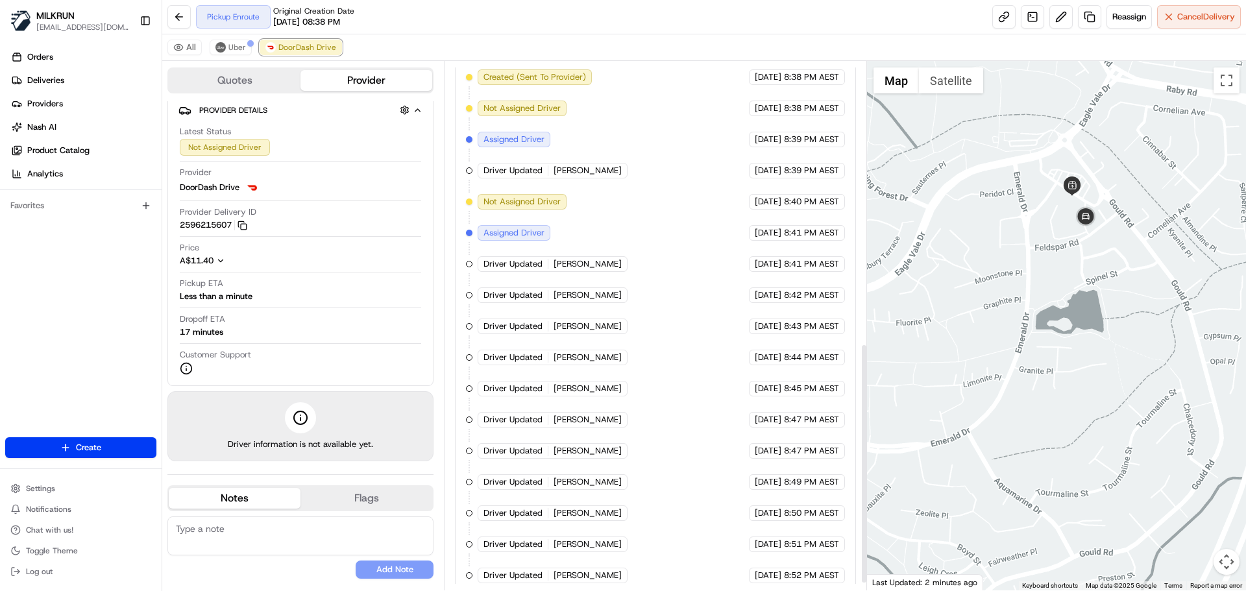
scroll to position [634, 0]
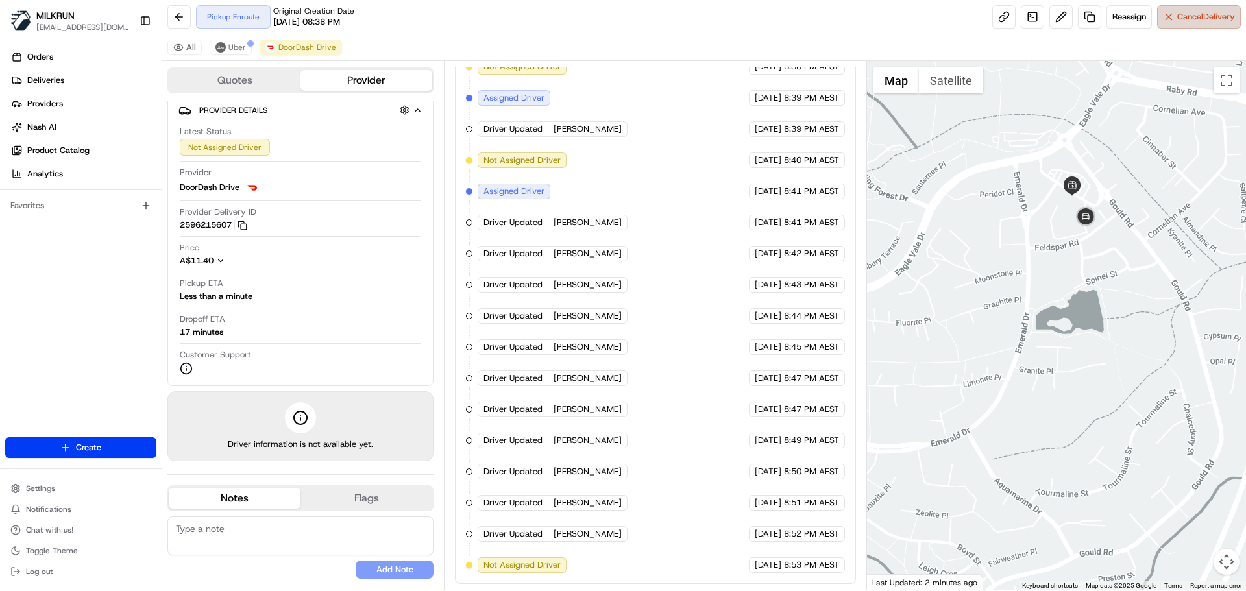
click at [1186, 7] on button "Cancel Delivery" at bounding box center [1199, 16] width 84 height 23
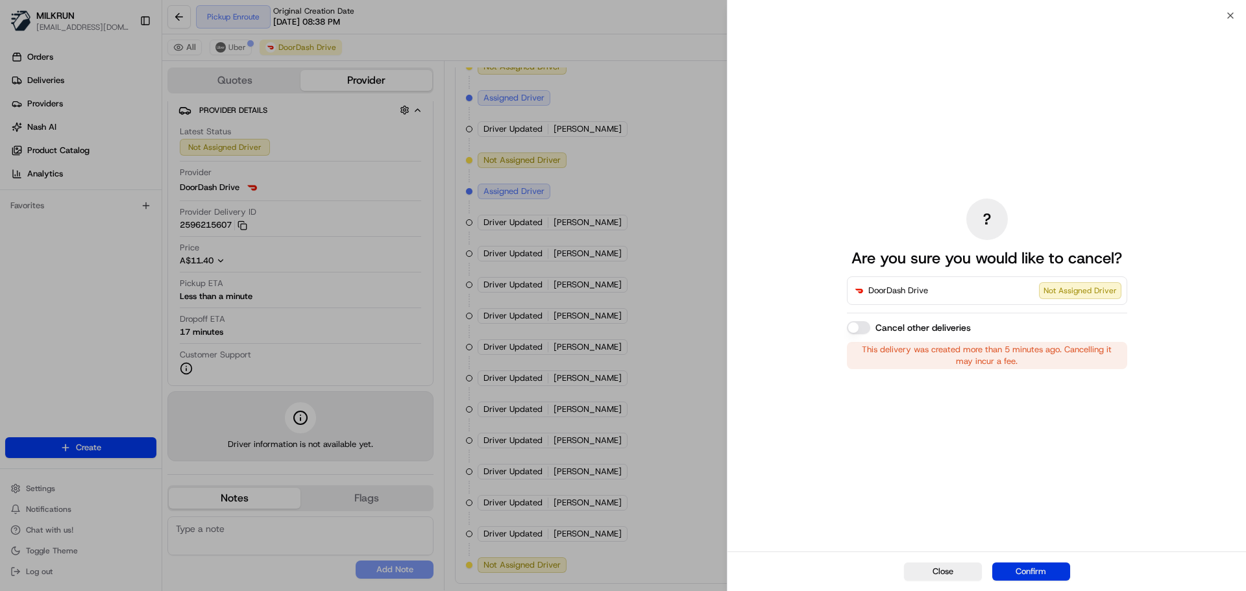
click at [1037, 575] on button "Confirm" at bounding box center [1031, 571] width 78 height 18
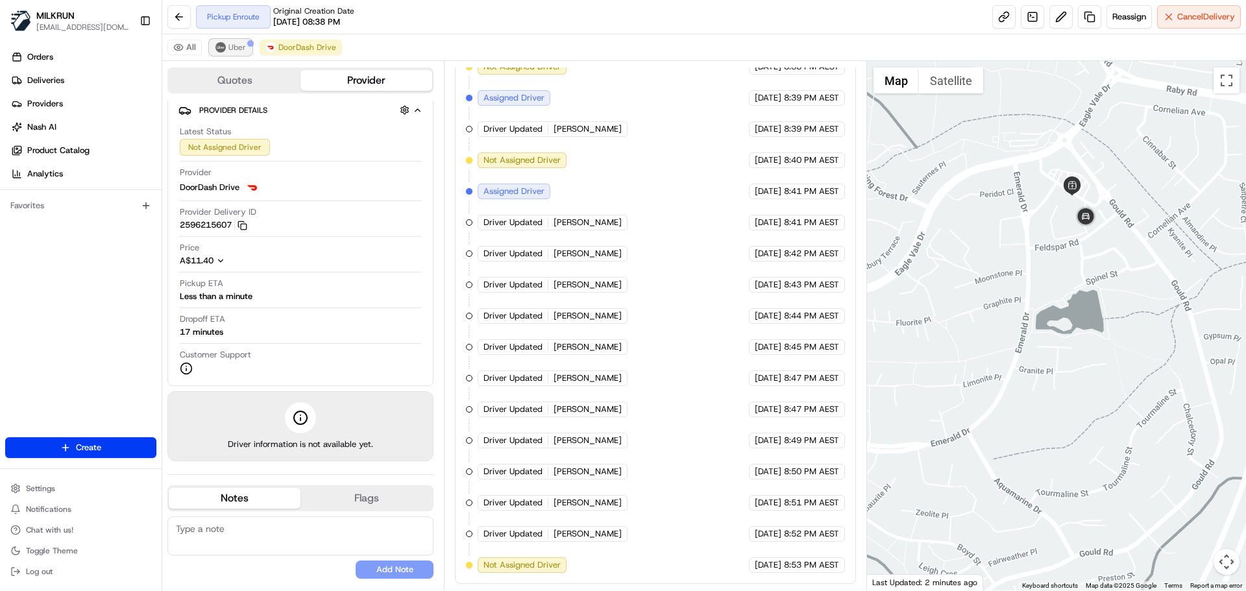
click at [234, 44] on span "Uber" at bounding box center [237, 47] width 18 height 10
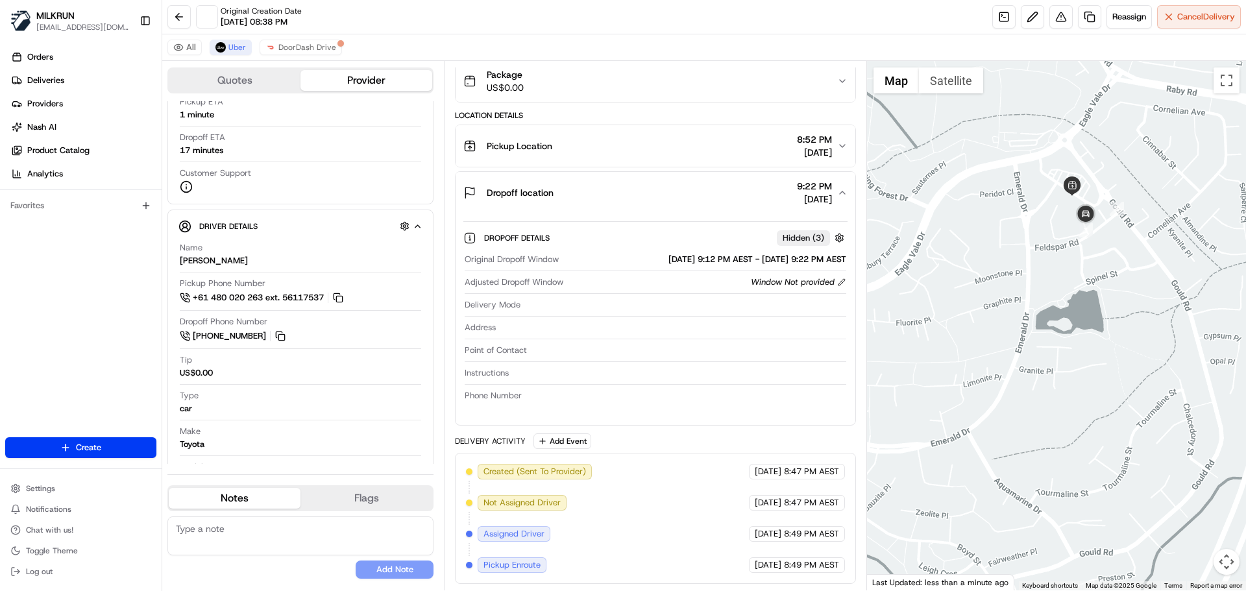
scroll to position [230, 0]
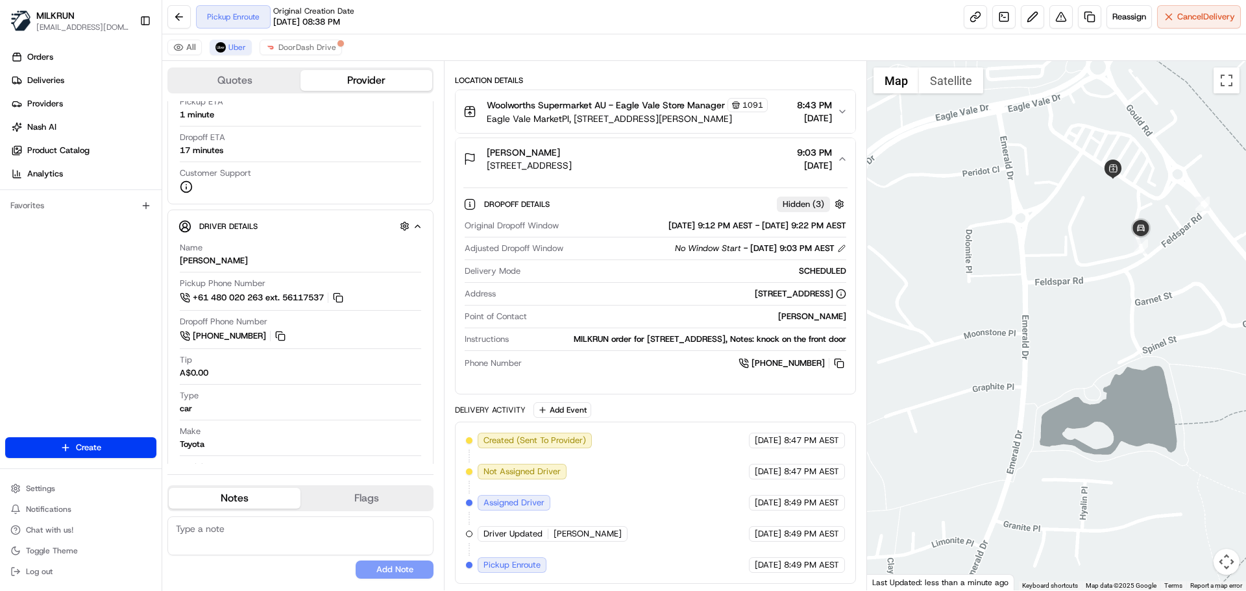
drag, startPoint x: 1053, startPoint y: 260, endPoint x: 1002, endPoint y: 280, distance: 54.8
click at [991, 282] on div at bounding box center [1057, 325] width 380 height 529
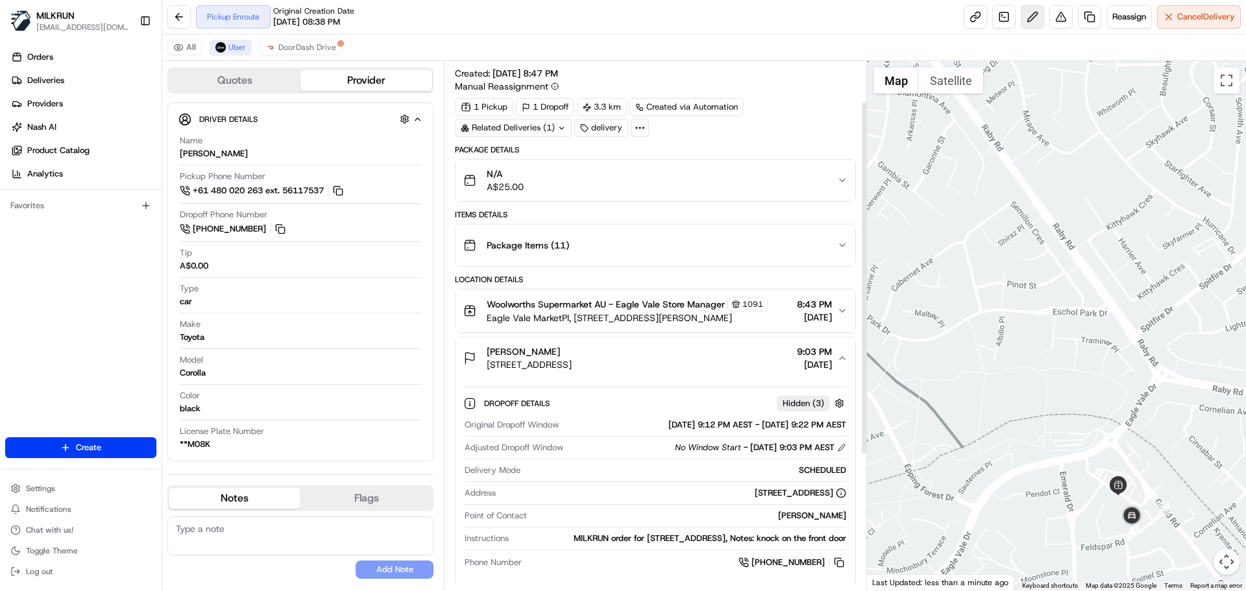
scroll to position [0, 0]
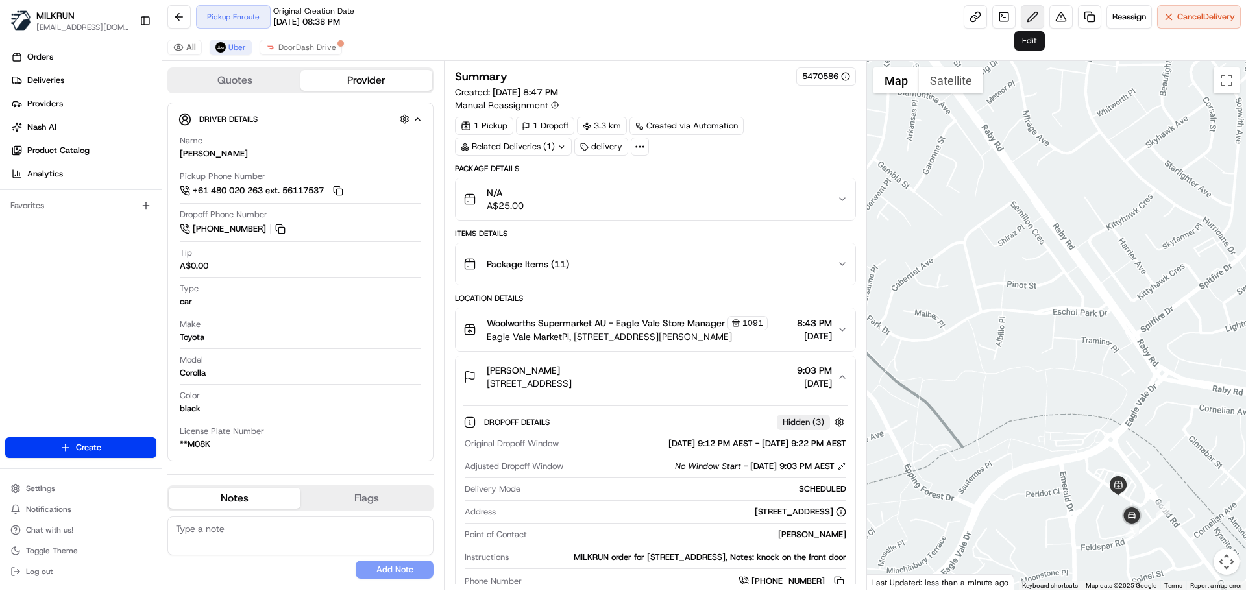
click at [1028, 16] on button at bounding box center [1031, 16] width 23 height 23
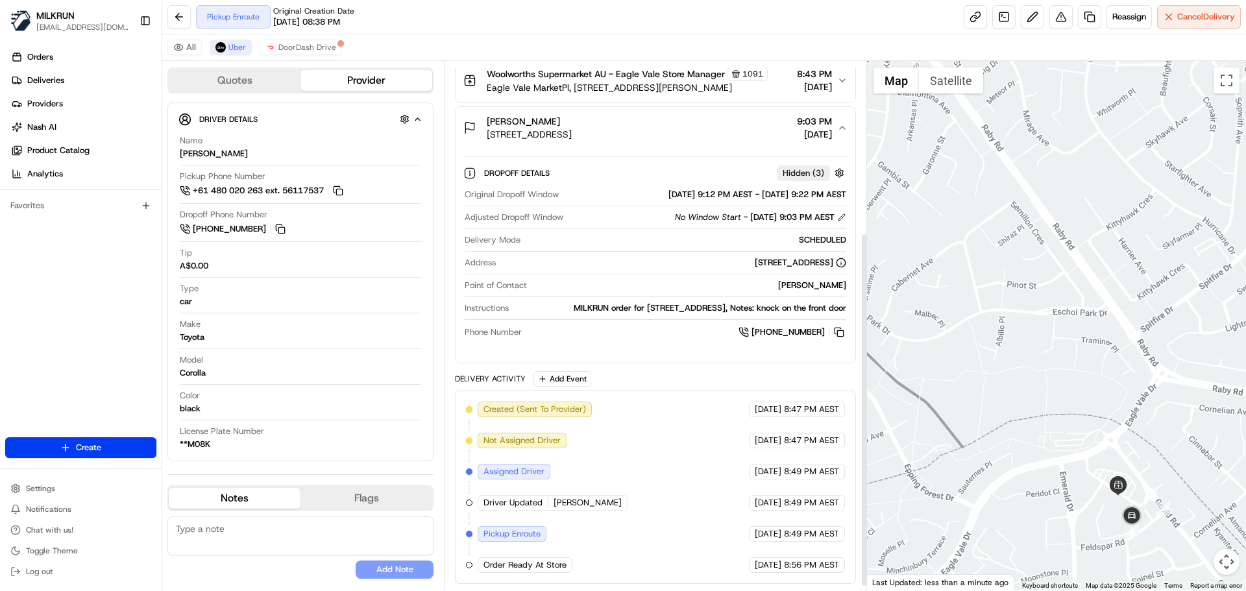
scroll to position [261, 0]
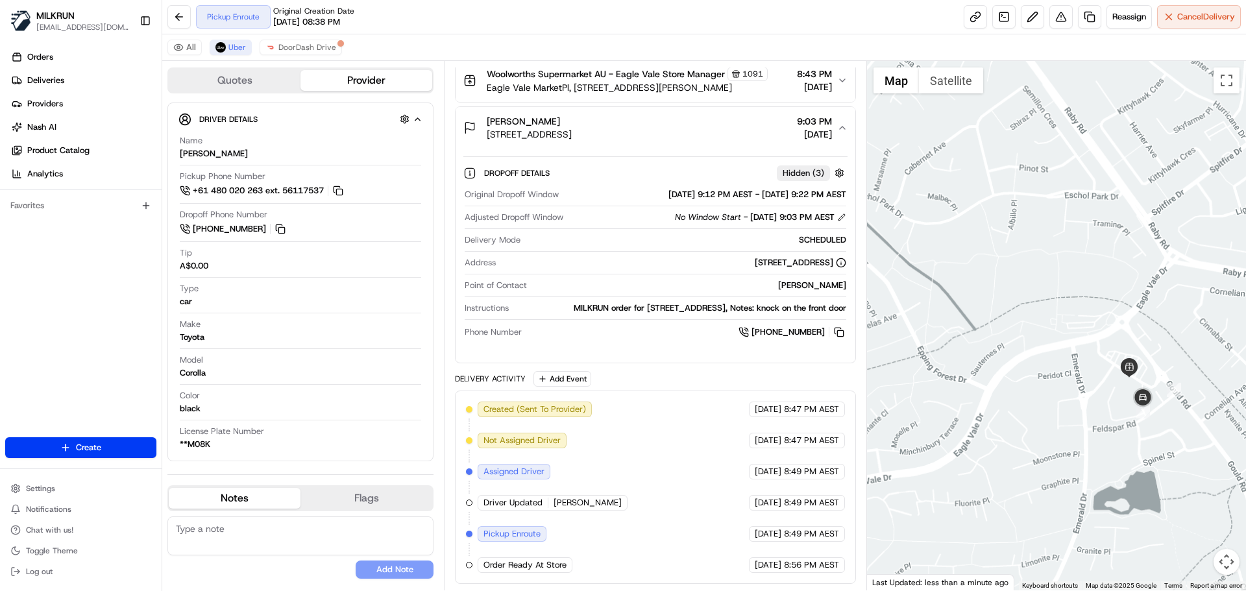
drag, startPoint x: 946, startPoint y: 380, endPoint x: 928, endPoint y: 343, distance: 41.2
click at [928, 343] on div at bounding box center [1057, 325] width 380 height 529
drag, startPoint x: 992, startPoint y: 346, endPoint x: 980, endPoint y: 348, distance: 12.0
click at [982, 348] on div at bounding box center [1057, 325] width 380 height 529
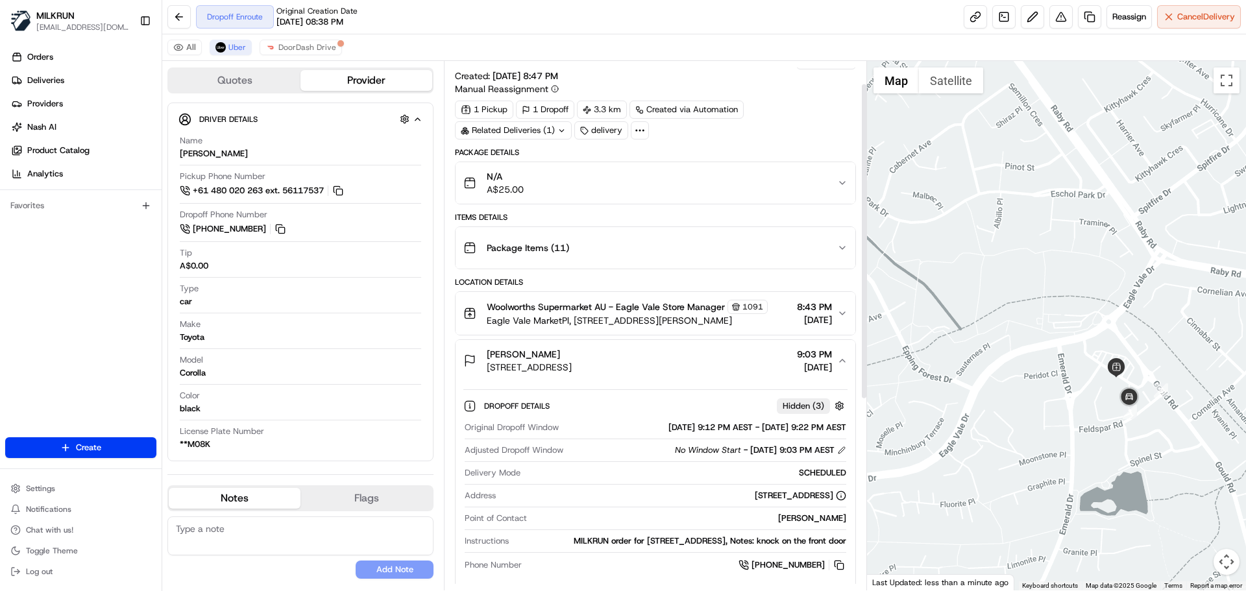
scroll to position [1, 0]
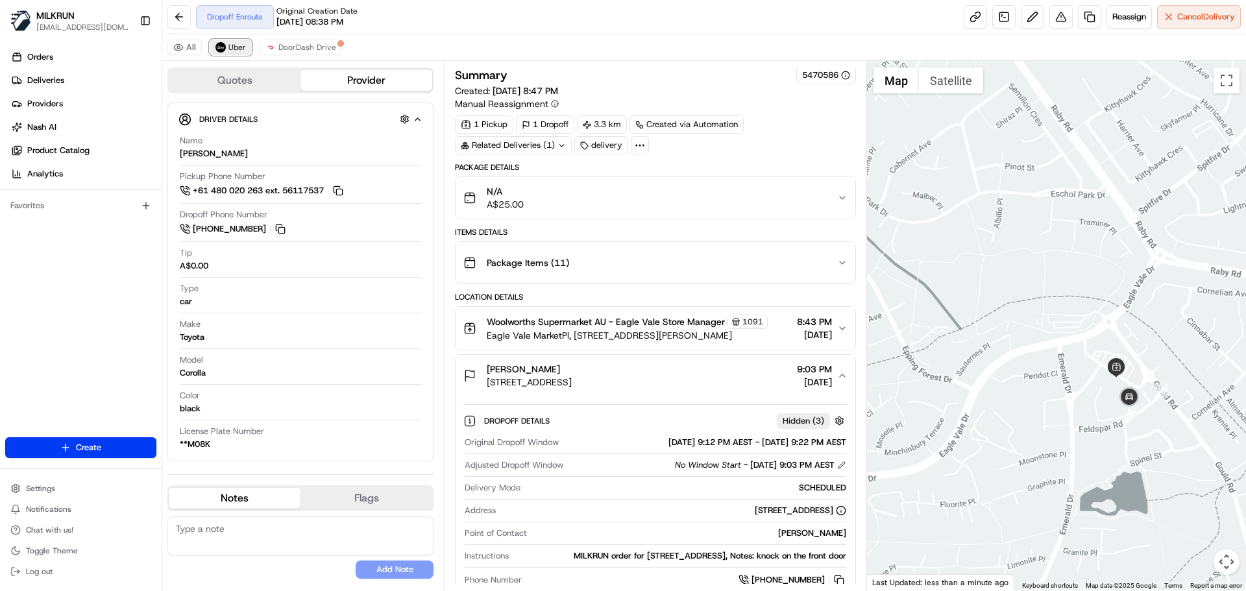
click at [236, 42] on span "Uber" at bounding box center [237, 47] width 18 height 10
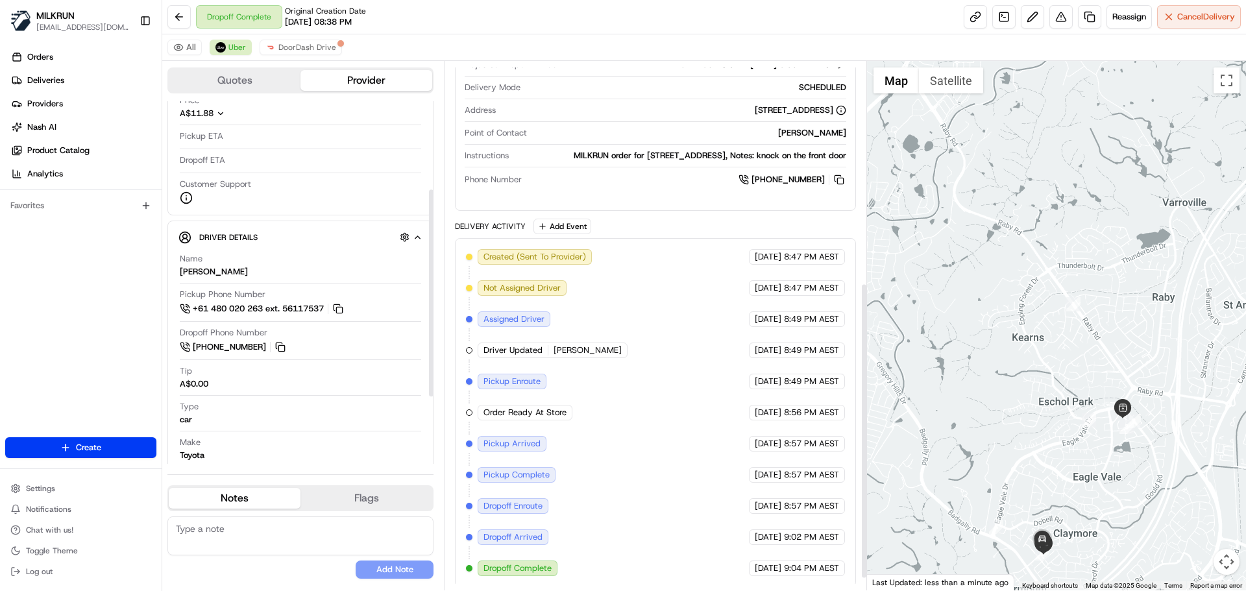
scroll to position [417, 0]
